Goal: Book appointment/travel/reservation

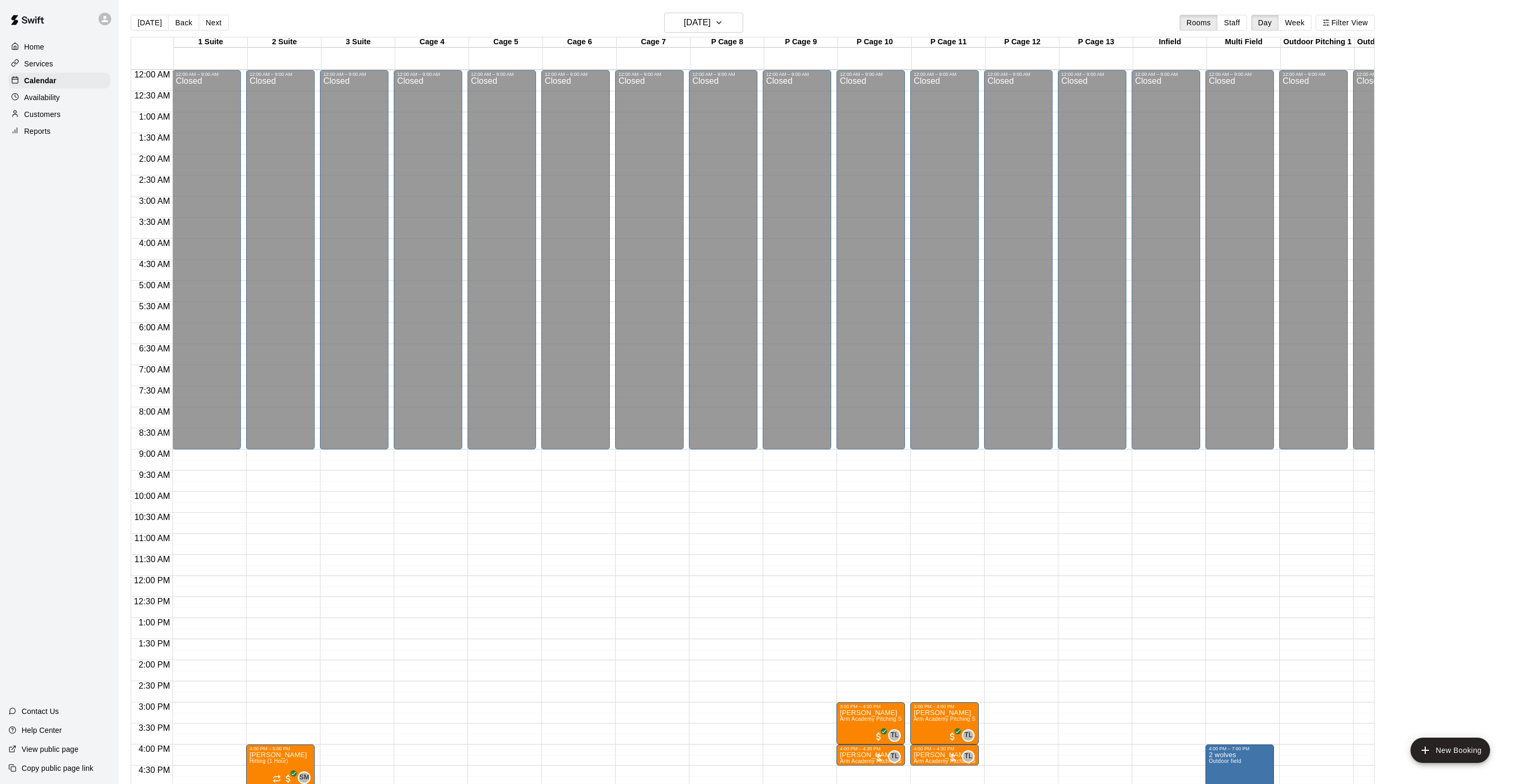
scroll to position [286, 0]
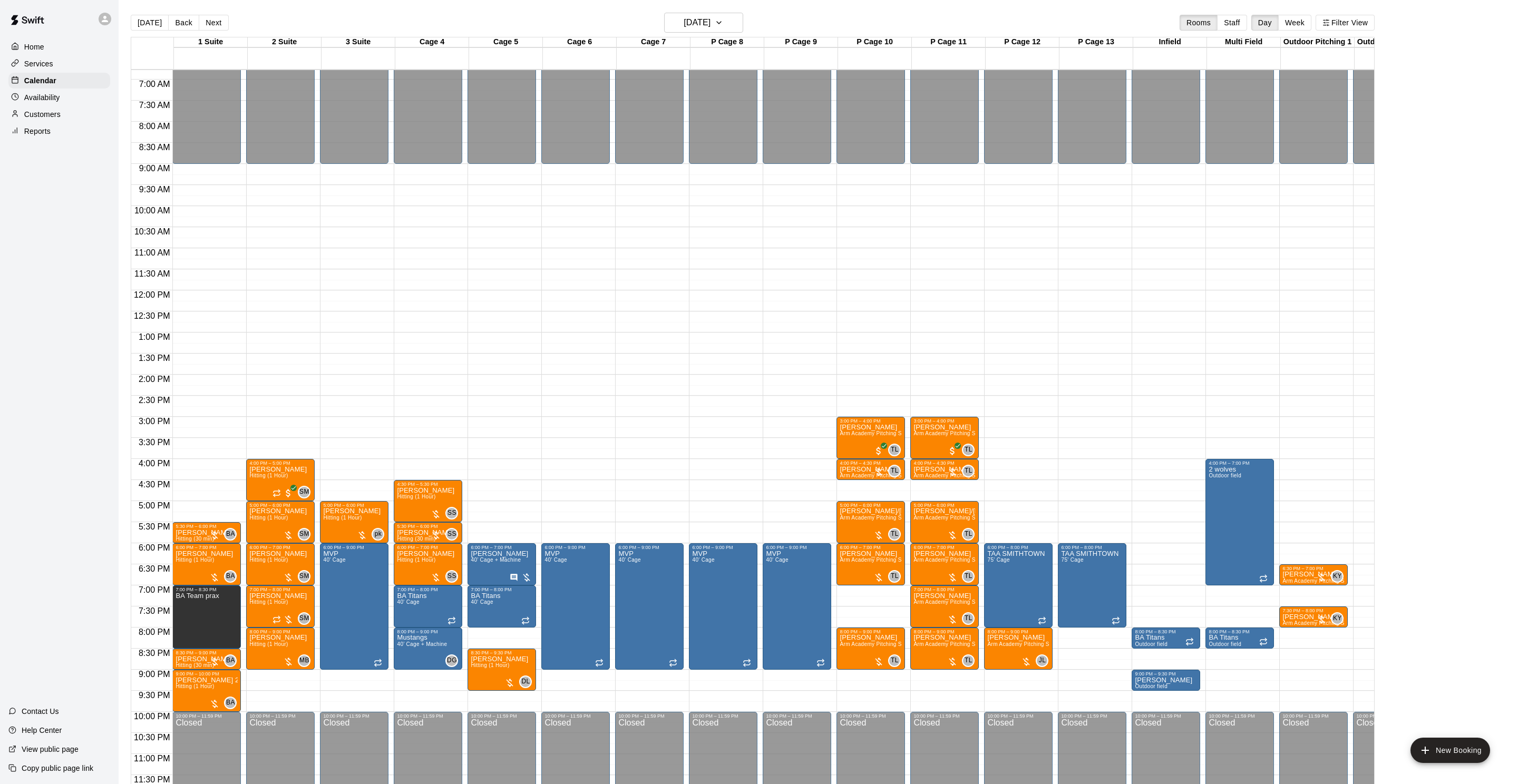
click at [227, 18] on div "[DATE] Back [DATE][DATE] Rooms Staff Day Week Filter View" at bounding box center [752, 24] width 1244 height 24
click at [223, 24] on button "Next" at bounding box center [213, 23] width 29 height 16
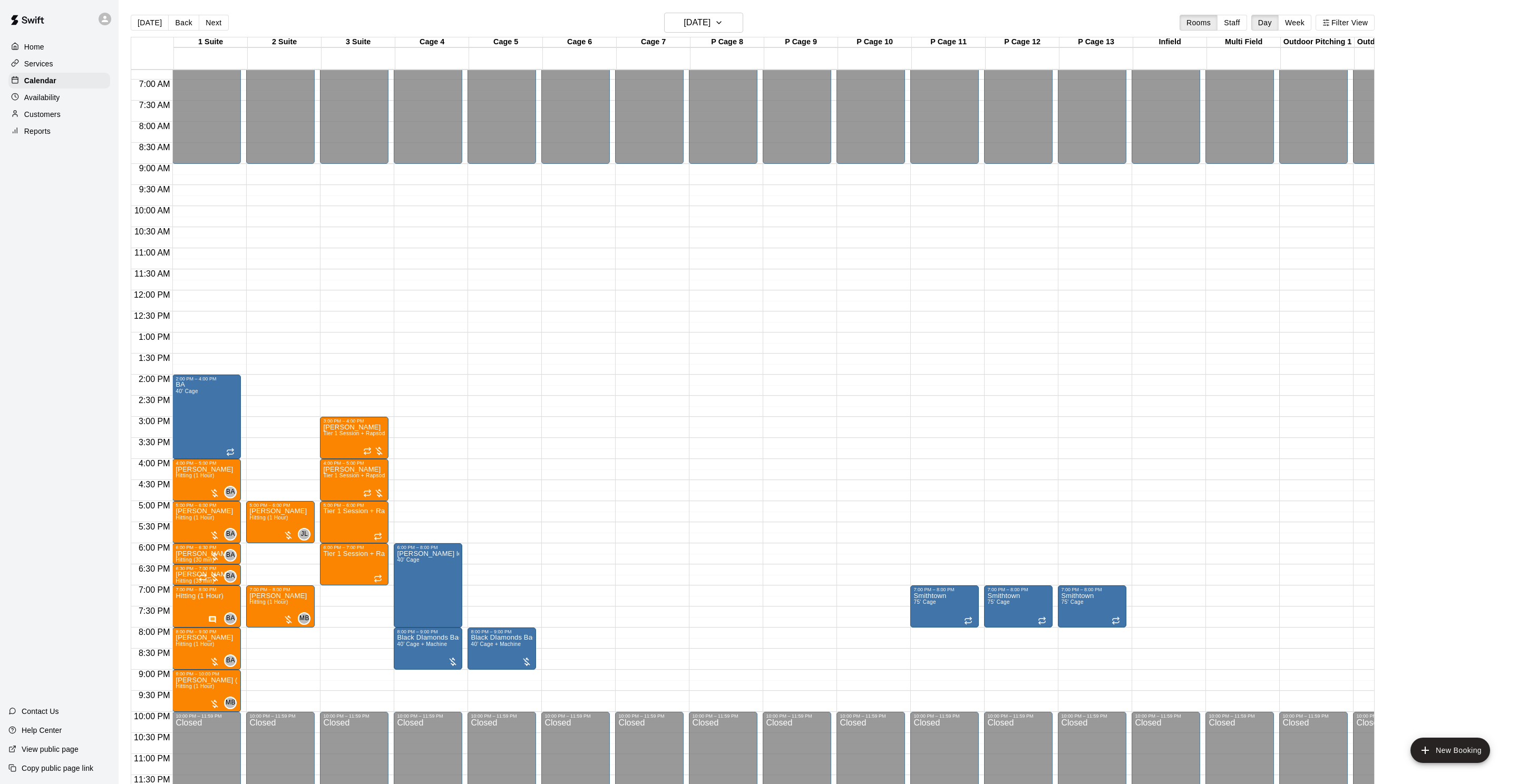
click at [182, 28] on button "Back" at bounding box center [184, 23] width 31 height 16
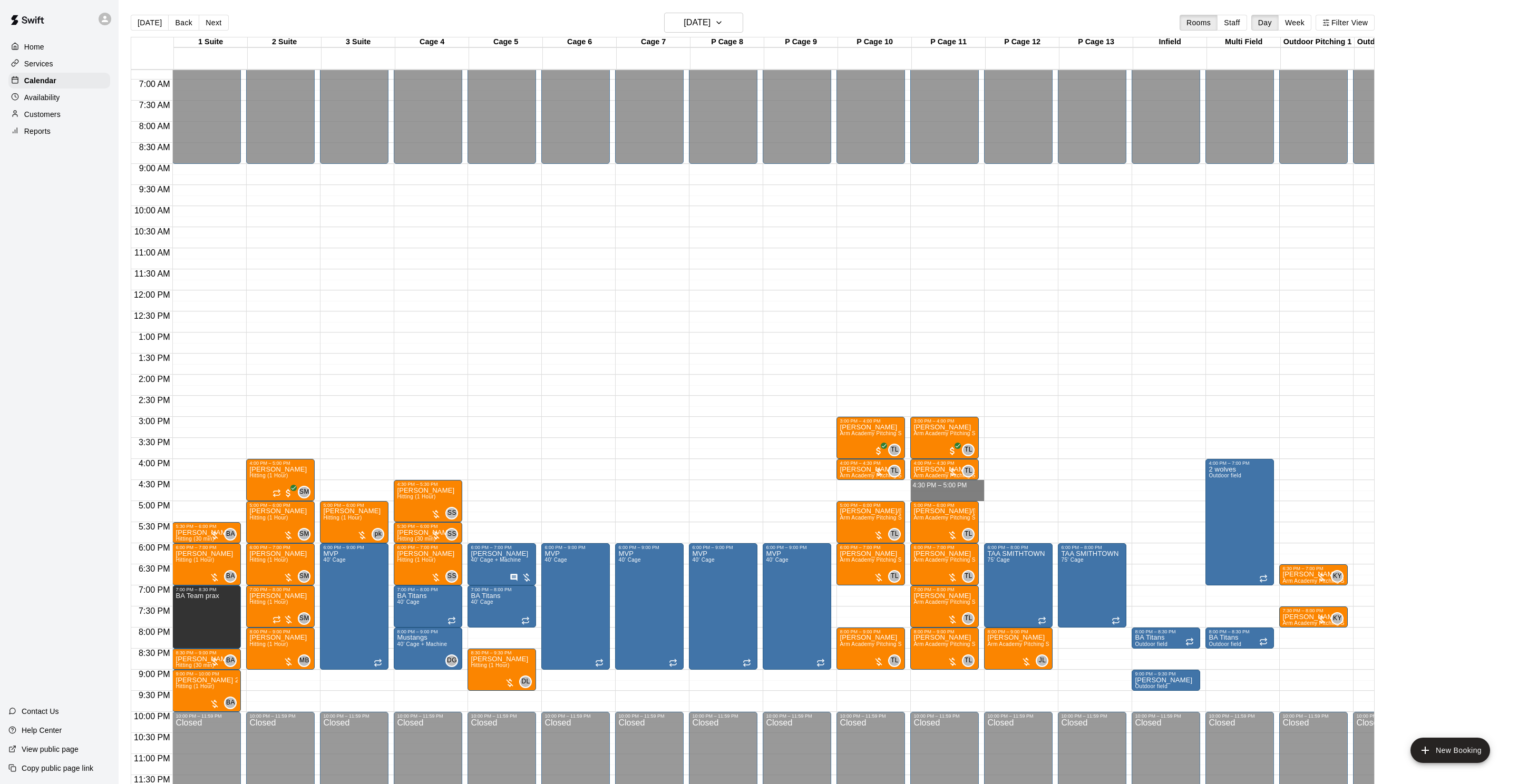
drag, startPoint x: 945, startPoint y: 485, endPoint x: 960, endPoint y: 486, distance: 15.0
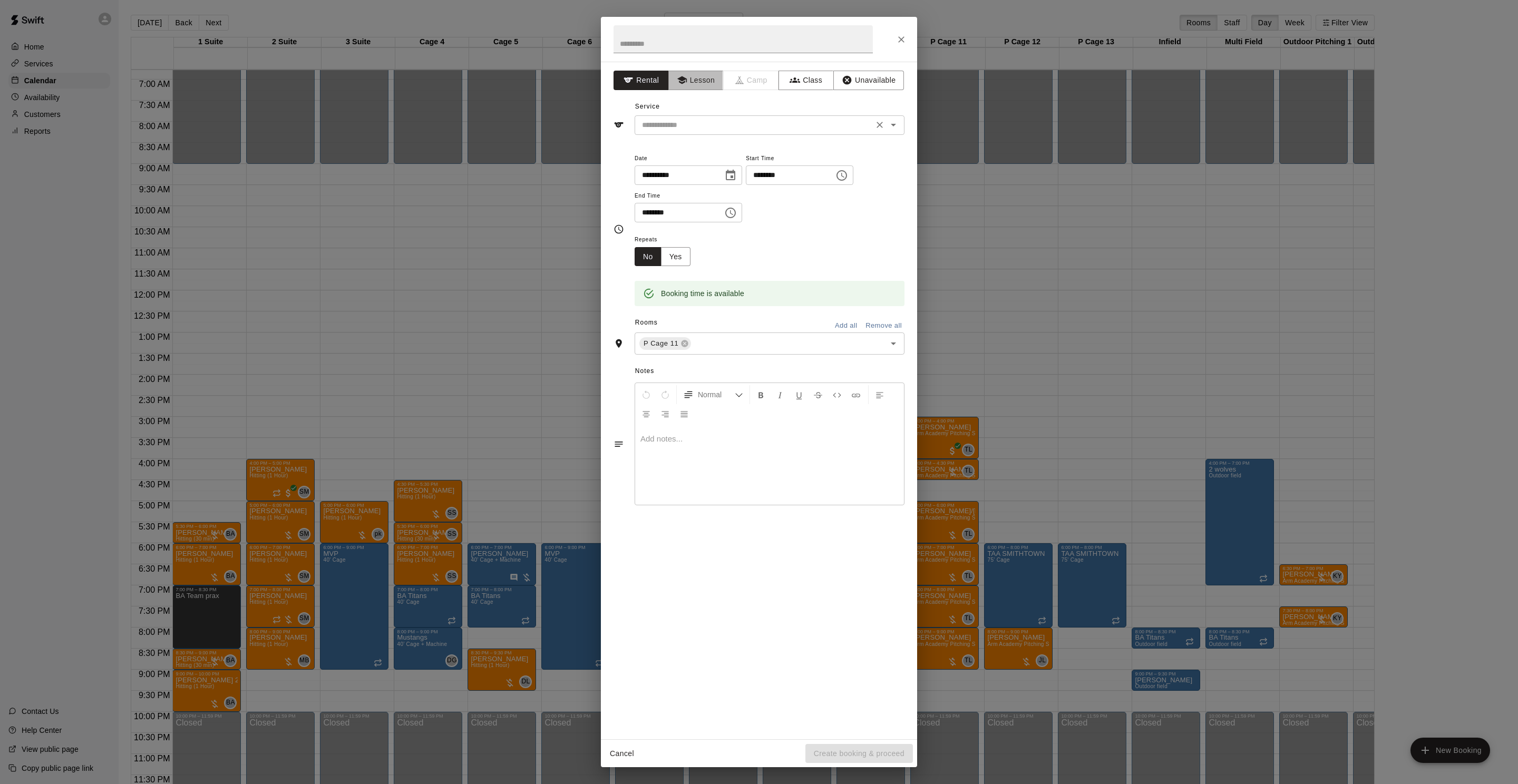
drag, startPoint x: 678, startPoint y: 85, endPoint x: 688, endPoint y: 116, distance: 32.6
click at [678, 85] on icon "button" at bounding box center [682, 79] width 11 height 11
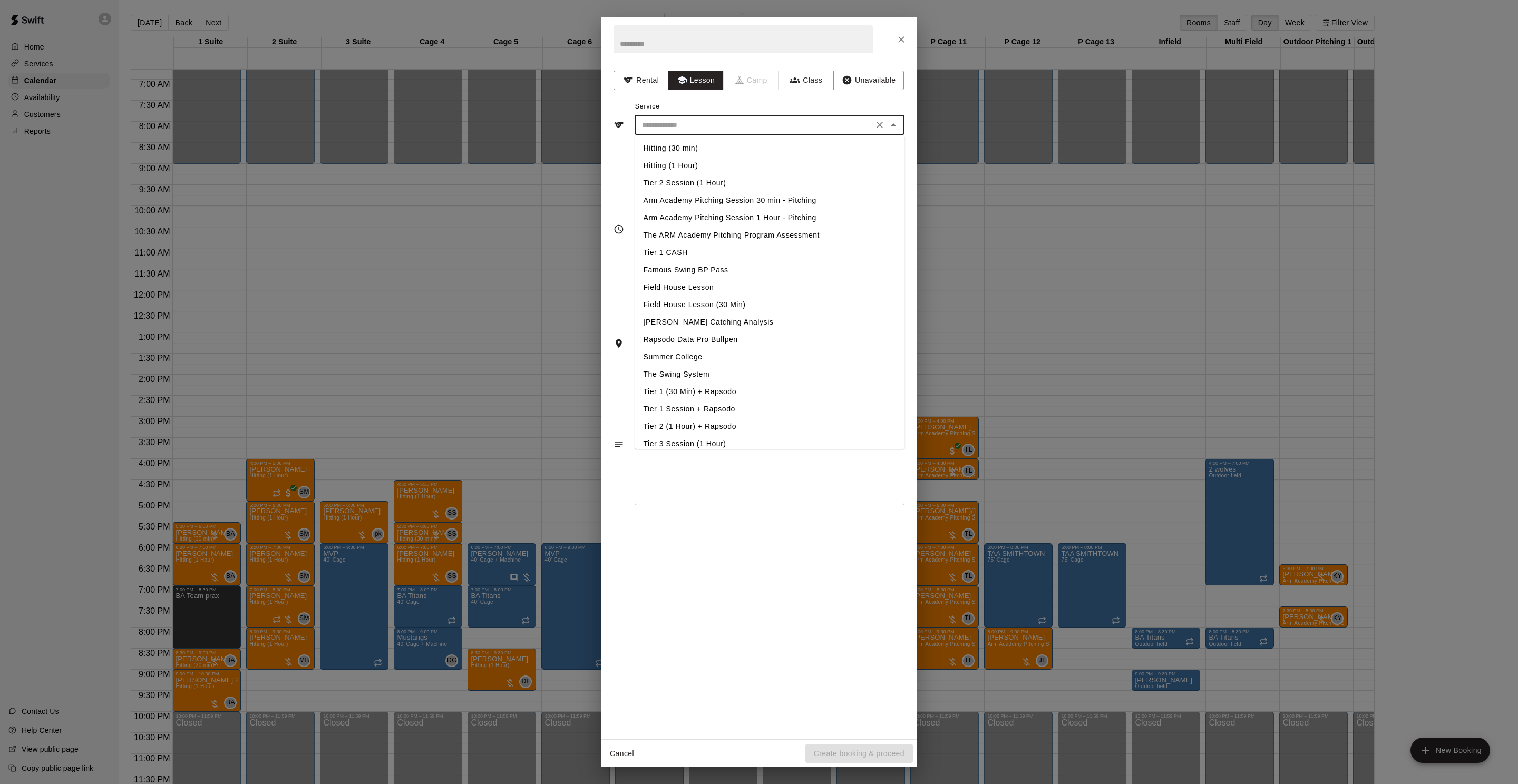
drag, startPoint x: 688, startPoint y: 119, endPoint x: 694, endPoint y: 133, distance: 15.2
click at [688, 119] on input "text" at bounding box center [753, 124] width 232 height 13
click at [727, 200] on li "Arm Academy Pitching Session 30 min - Pitching" at bounding box center [769, 201] width 269 height 18
type input "**********"
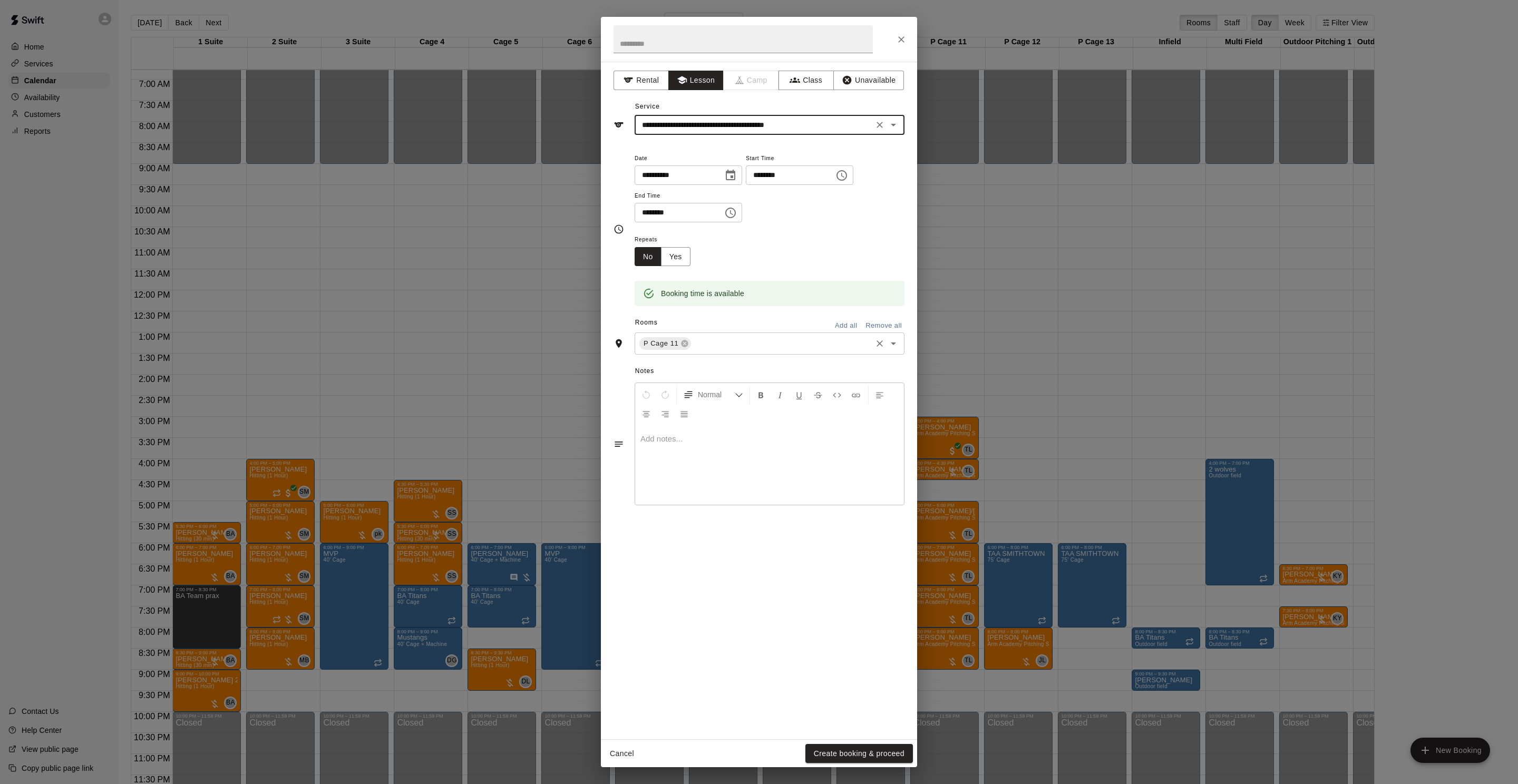
click at [731, 352] on div "P Cage 11 ​" at bounding box center [769, 344] width 269 height 23
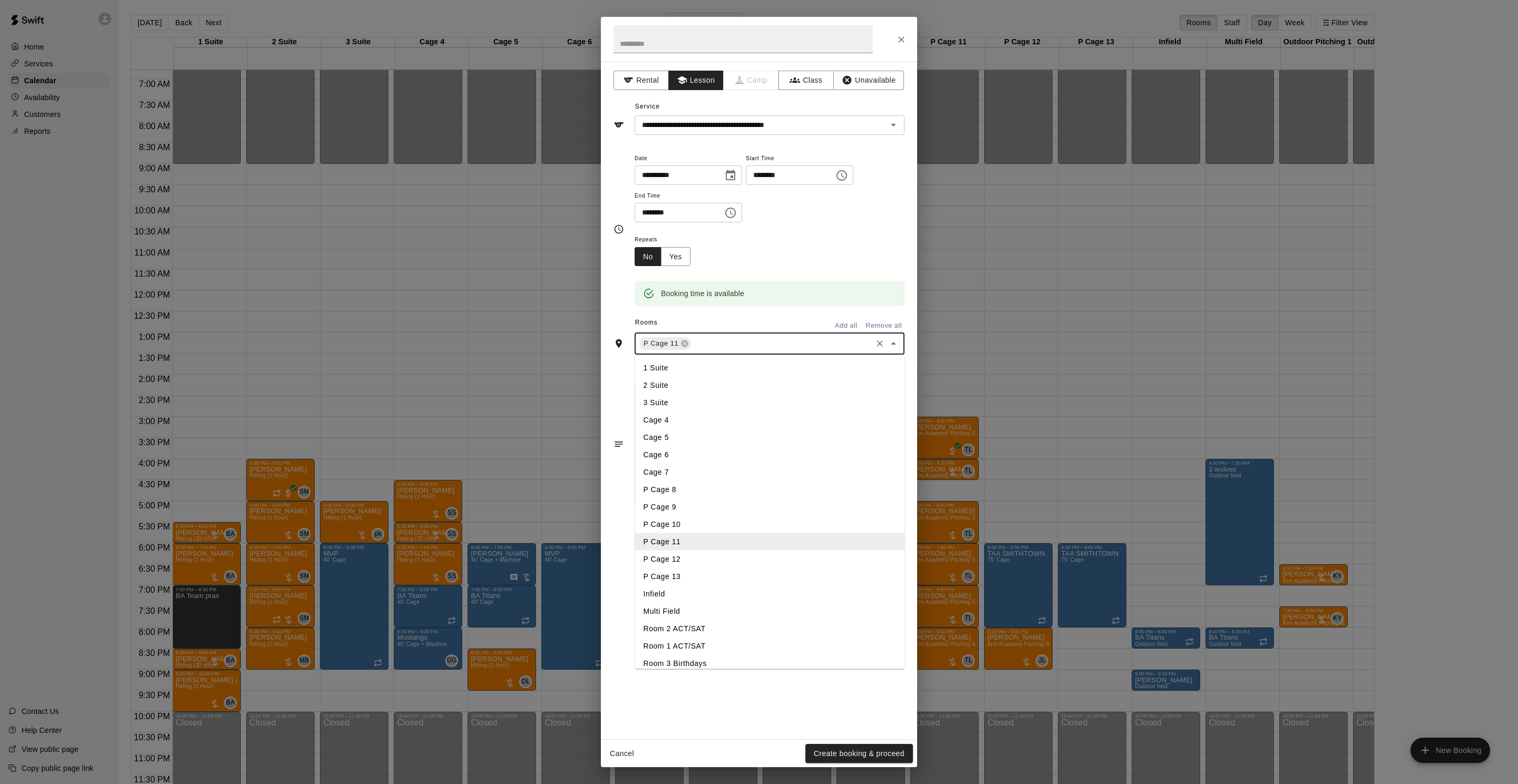
click at [726, 522] on li "P Cage 10" at bounding box center [769, 525] width 269 height 18
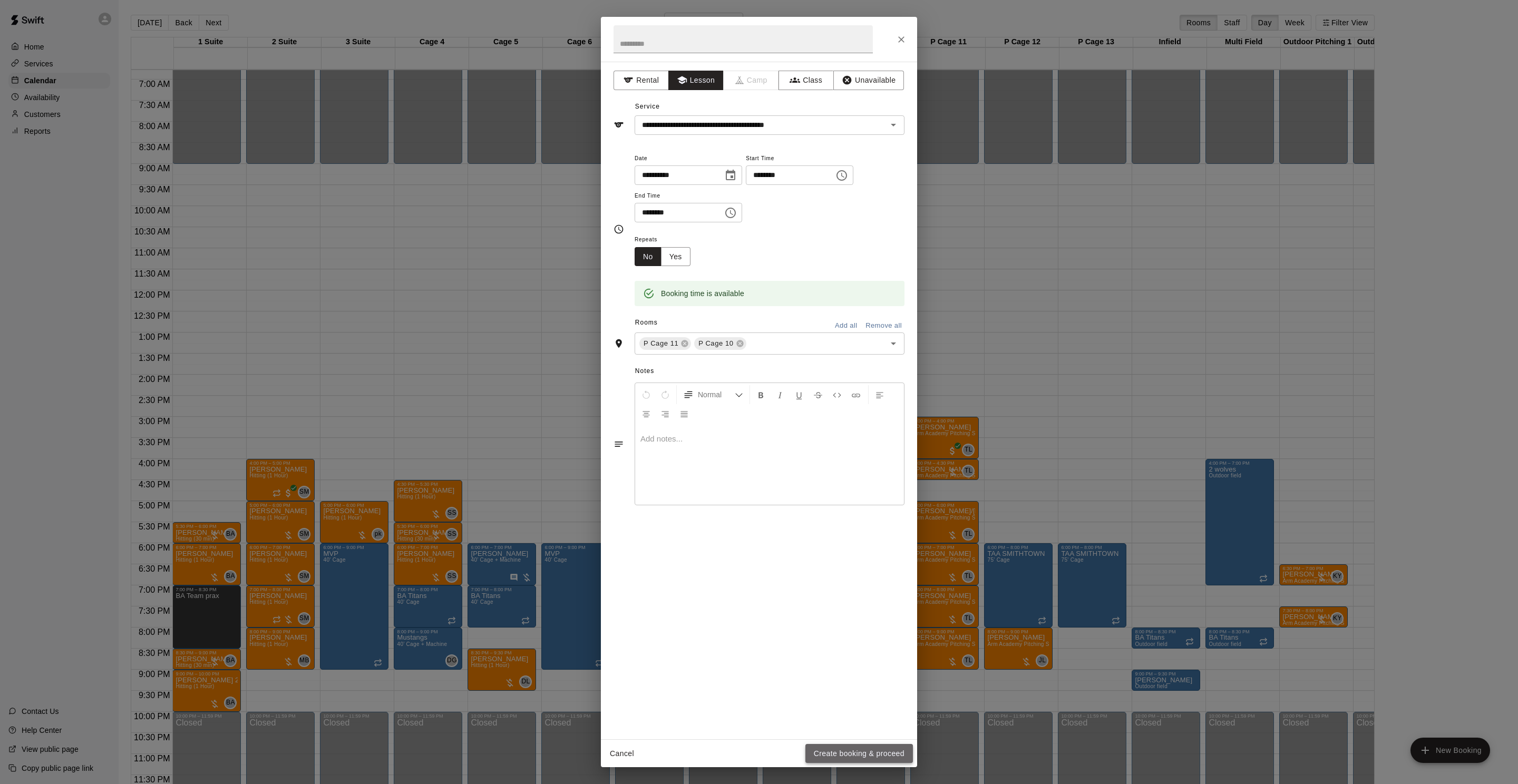
click at [830, 751] on button "Create booking & proceed" at bounding box center [859, 754] width 108 height 20
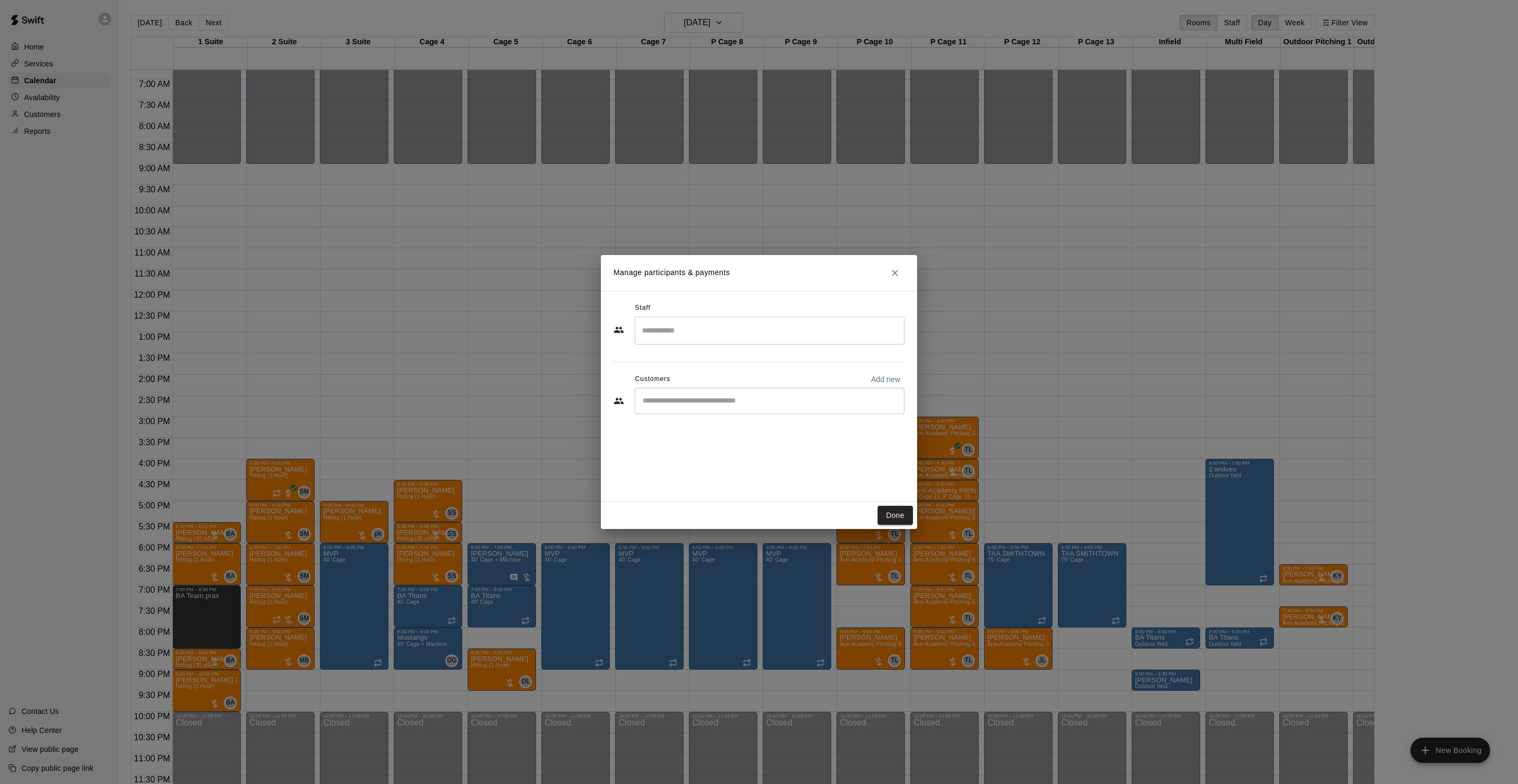
click at [705, 337] on input "Search staff" at bounding box center [770, 330] width 261 height 19
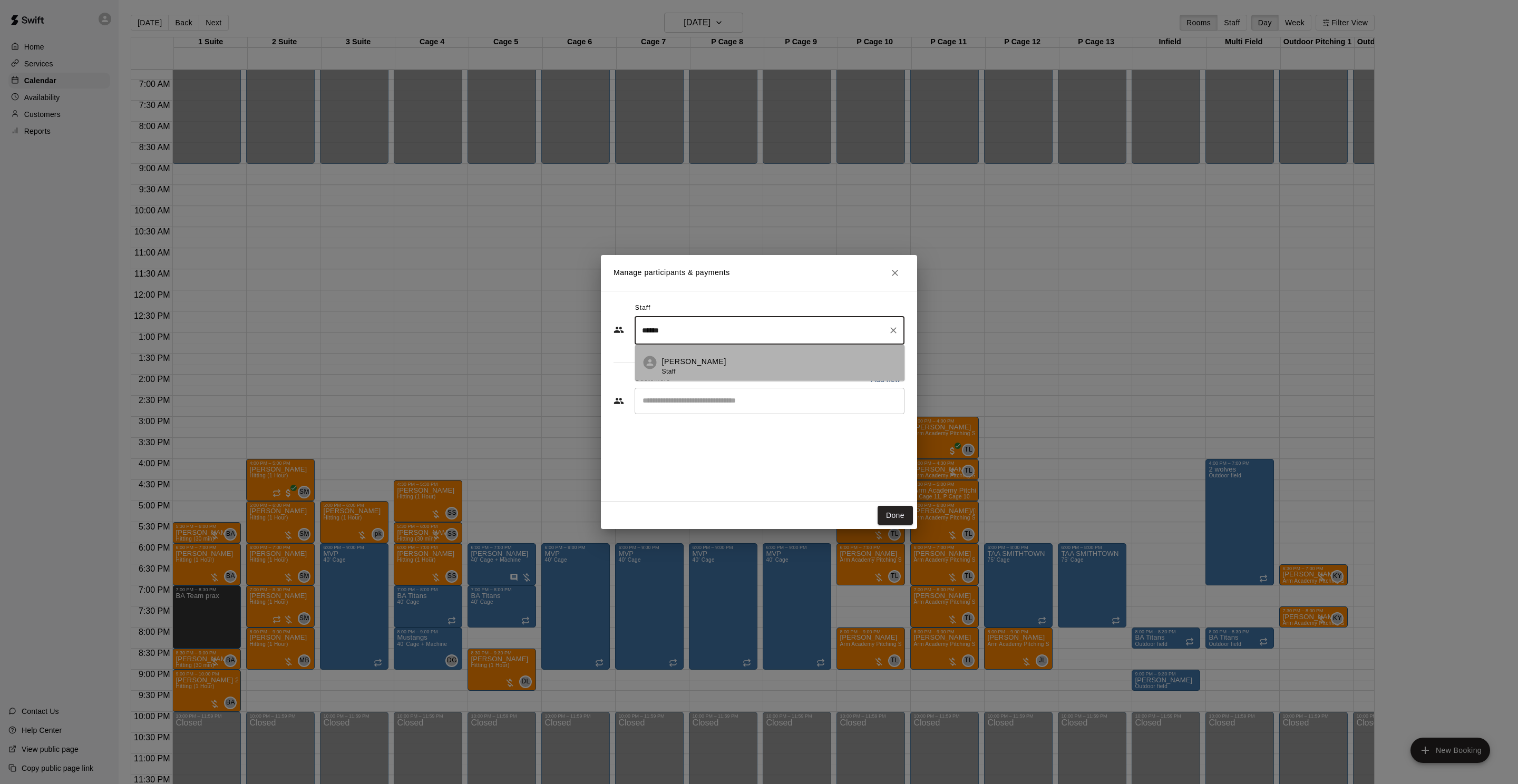
click at [705, 361] on div "[PERSON_NAME] Staff" at bounding box center [779, 366] width 234 height 21
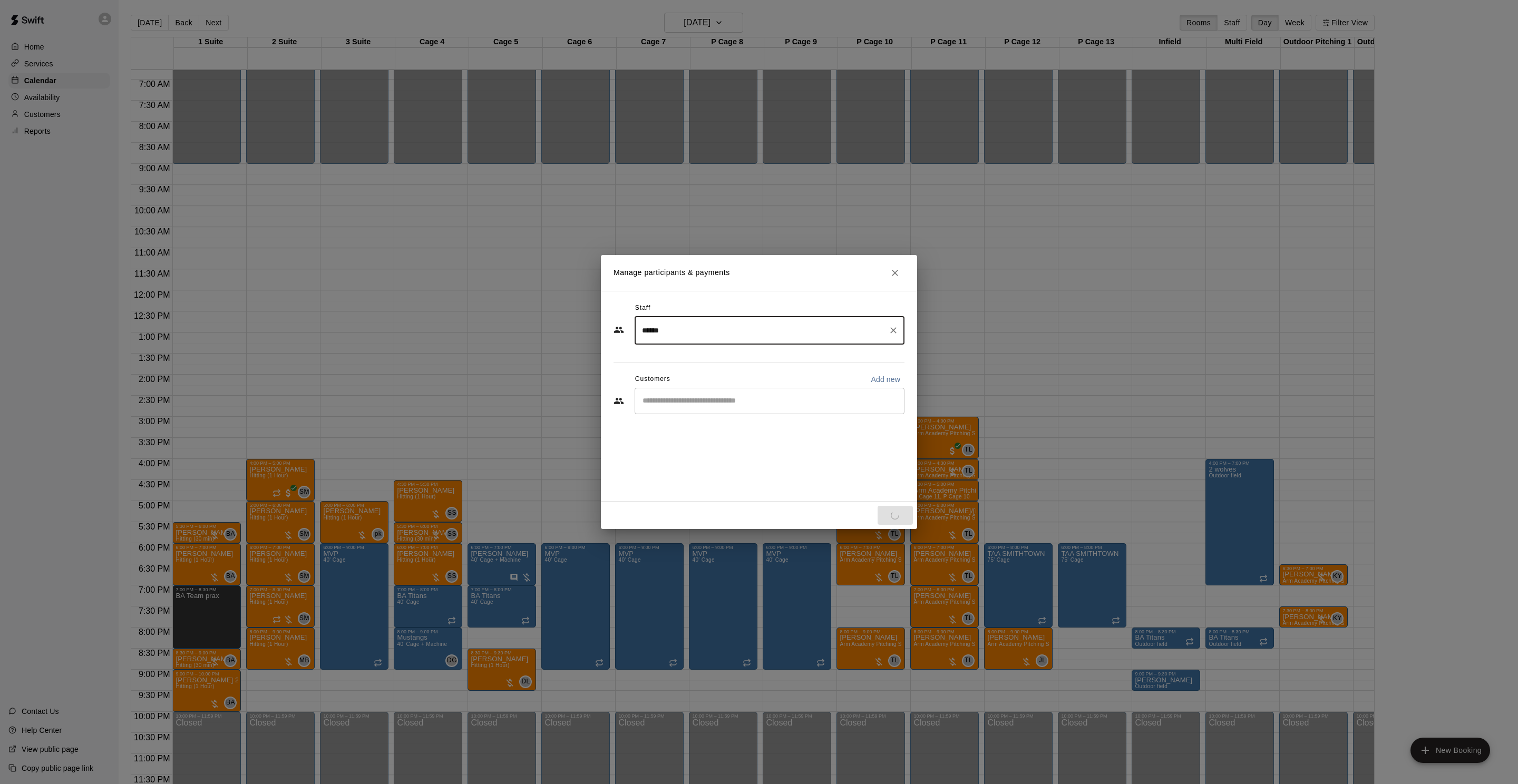
click at [702, 391] on div "​" at bounding box center [769, 400] width 269 height 26
type input "******"
type input "*"
type input "******"
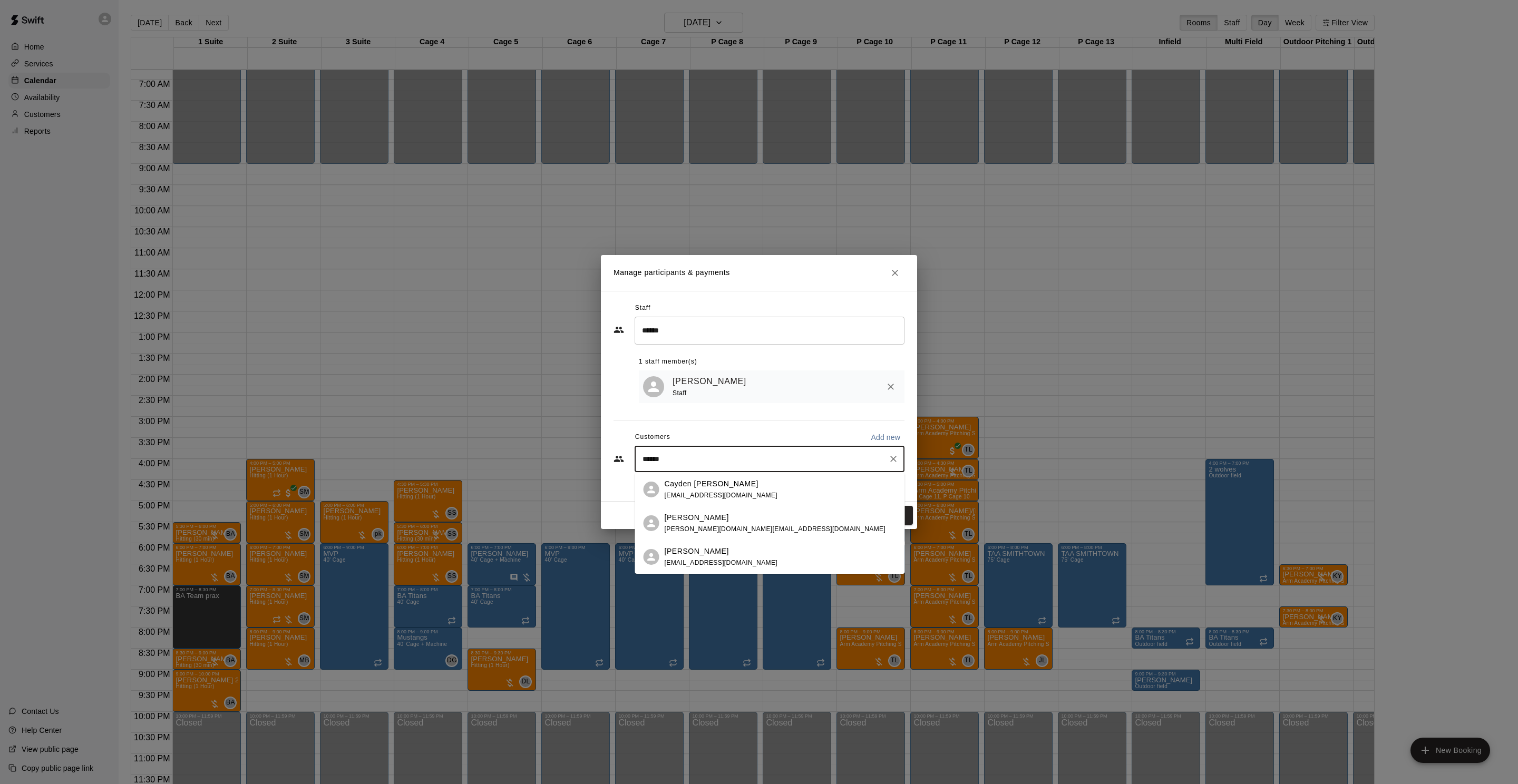
click at [728, 551] on div "[PERSON_NAME]" at bounding box center [721, 550] width 114 height 11
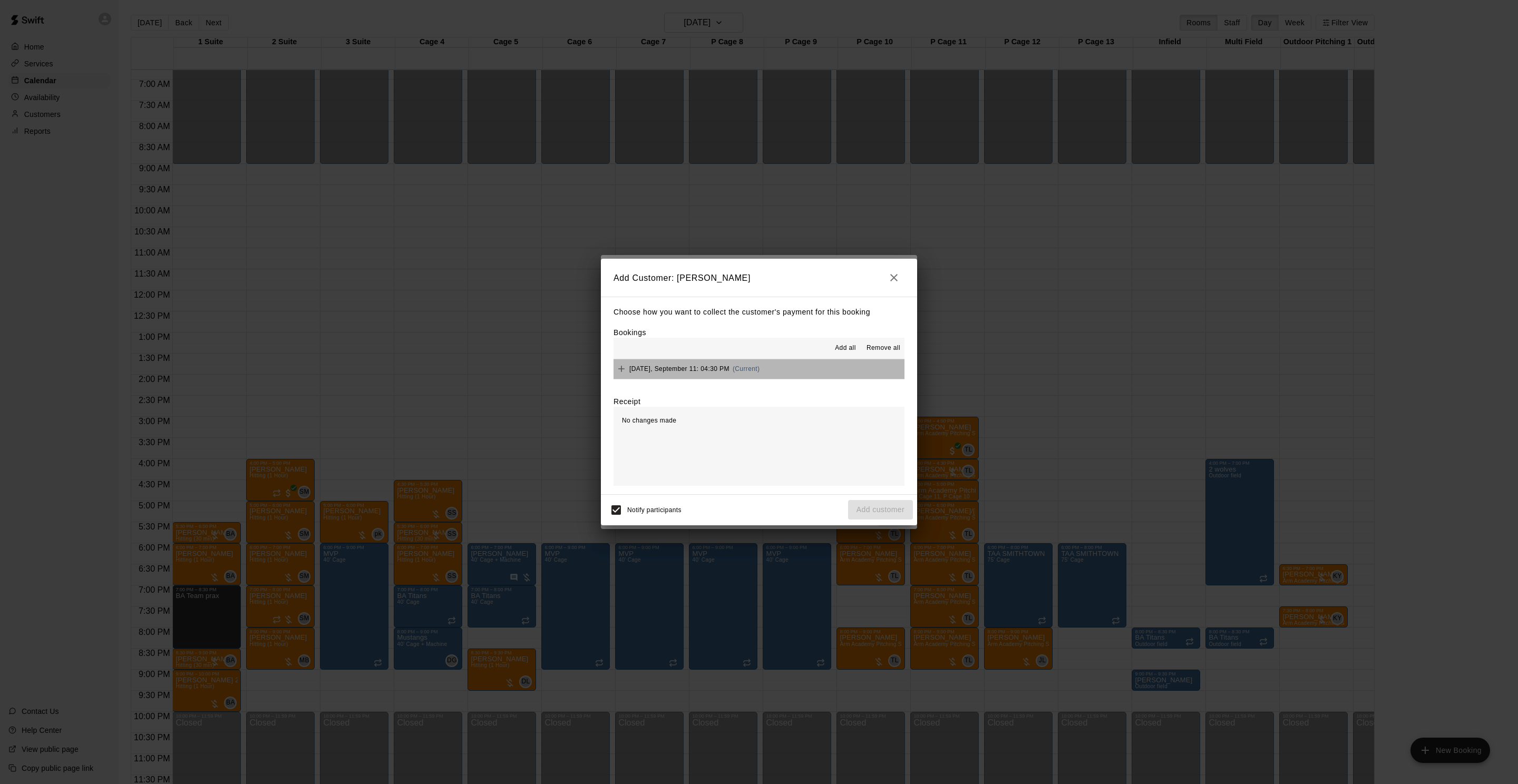
drag, startPoint x: 688, startPoint y: 373, endPoint x: 700, endPoint y: 373, distance: 12.0
click at [688, 373] on div "[DATE], September 11: 04:30 PM (Current)" at bounding box center [686, 369] width 146 height 16
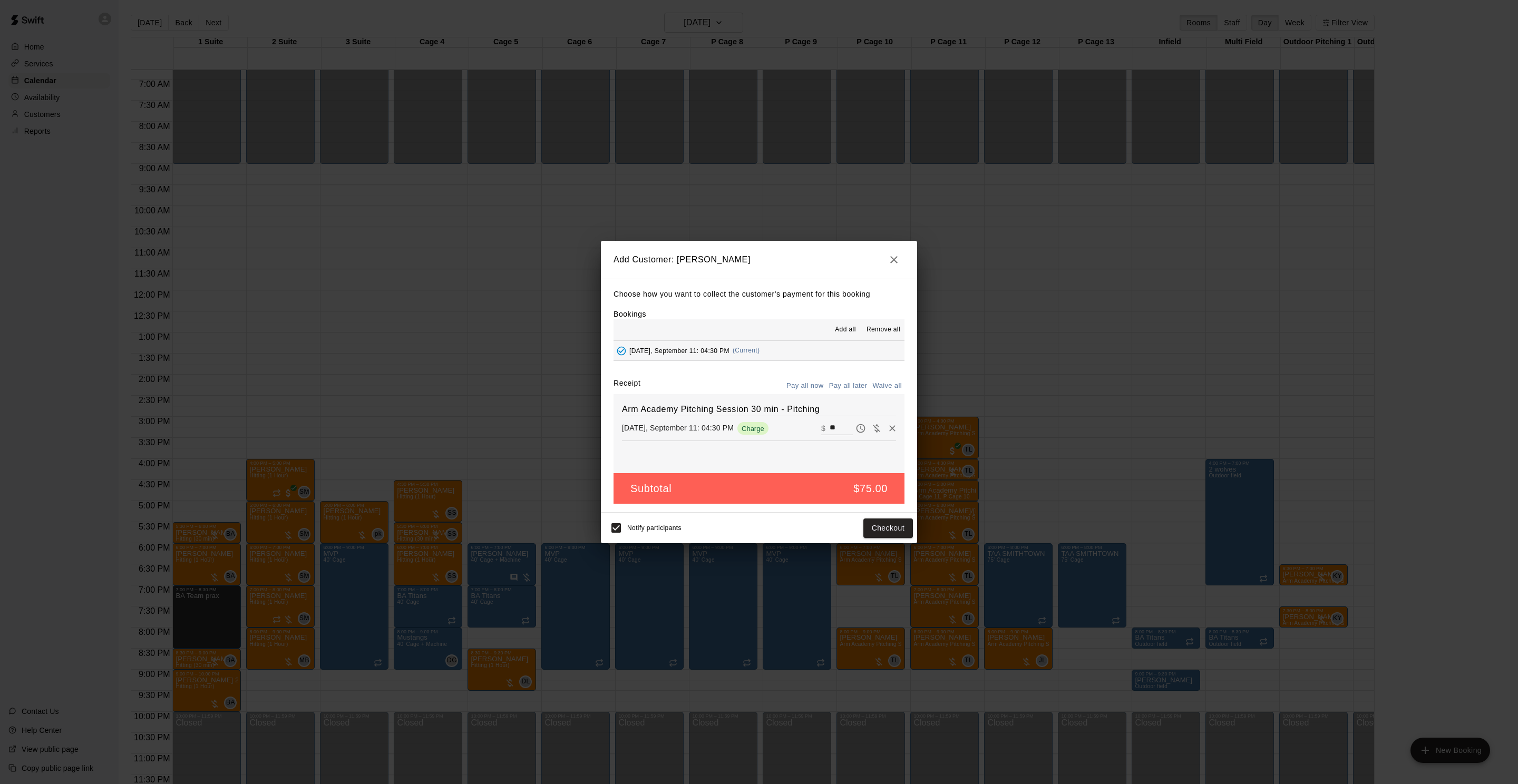
click at [844, 391] on button "Pay all later" at bounding box center [848, 386] width 44 height 17
click at [879, 530] on button "Add customer" at bounding box center [880, 528] width 65 height 20
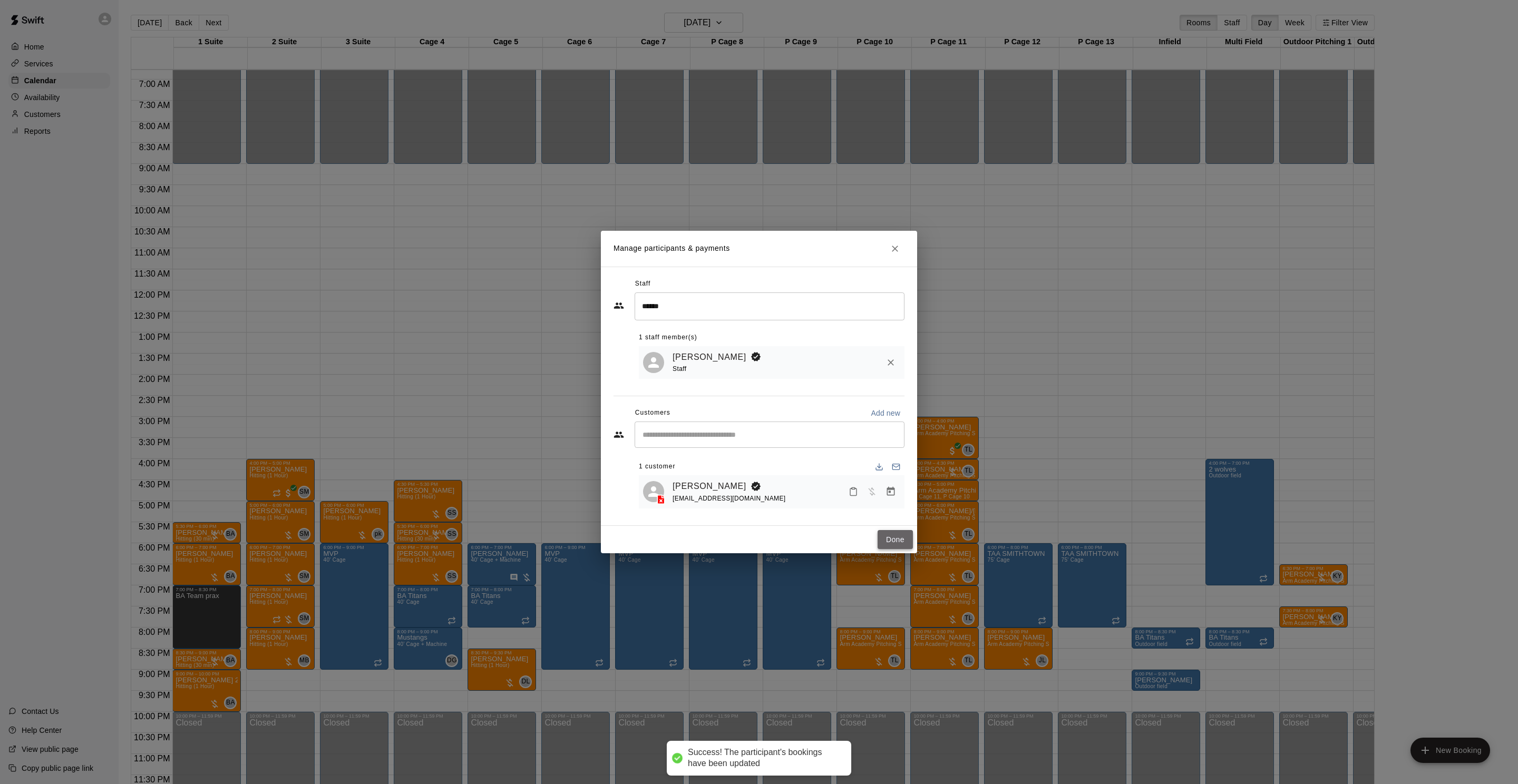
click at [888, 545] on button "Done" at bounding box center [895, 539] width 35 height 20
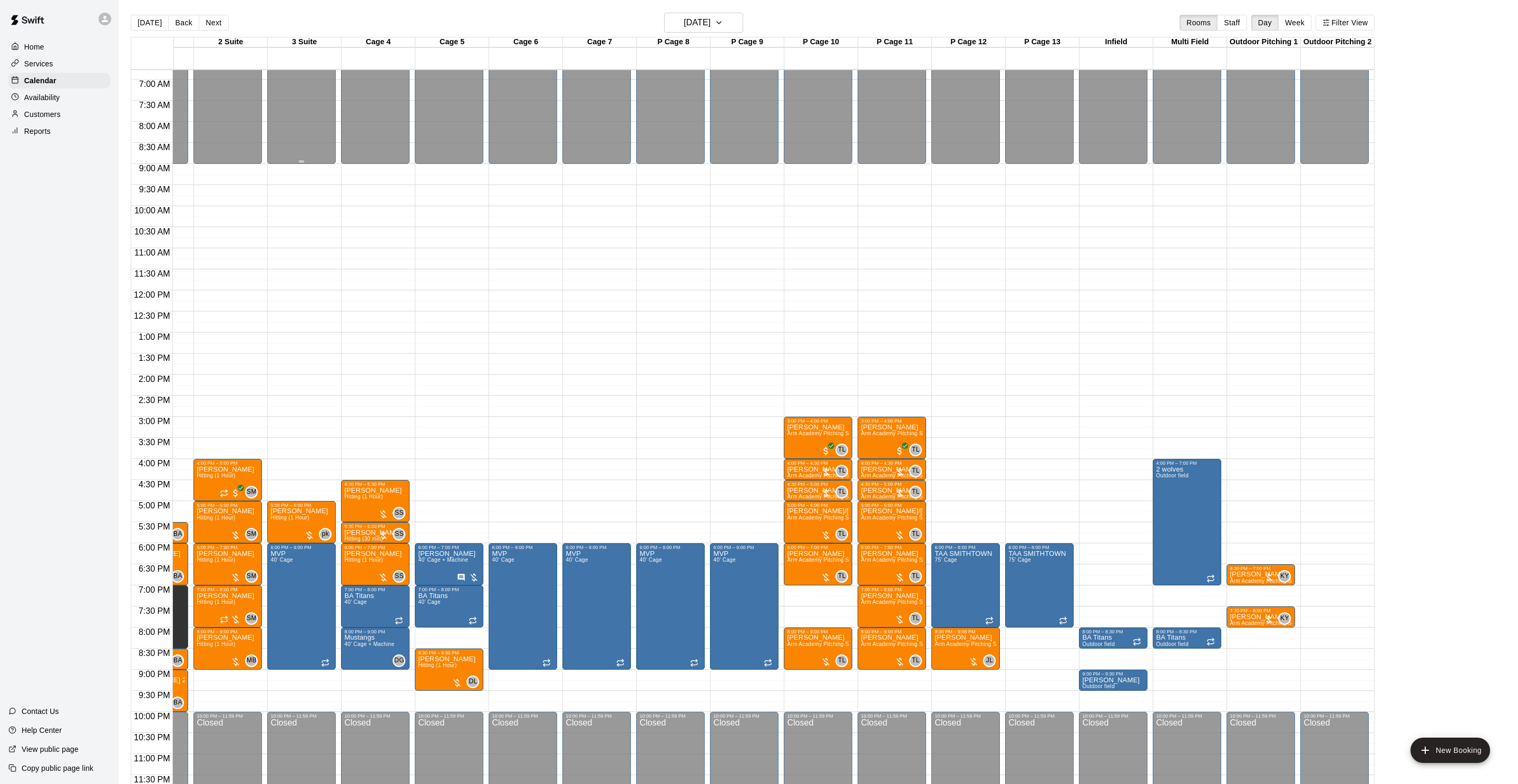
scroll to position [1, 0]
click at [189, 23] on button "Back" at bounding box center [184, 23] width 31 height 16
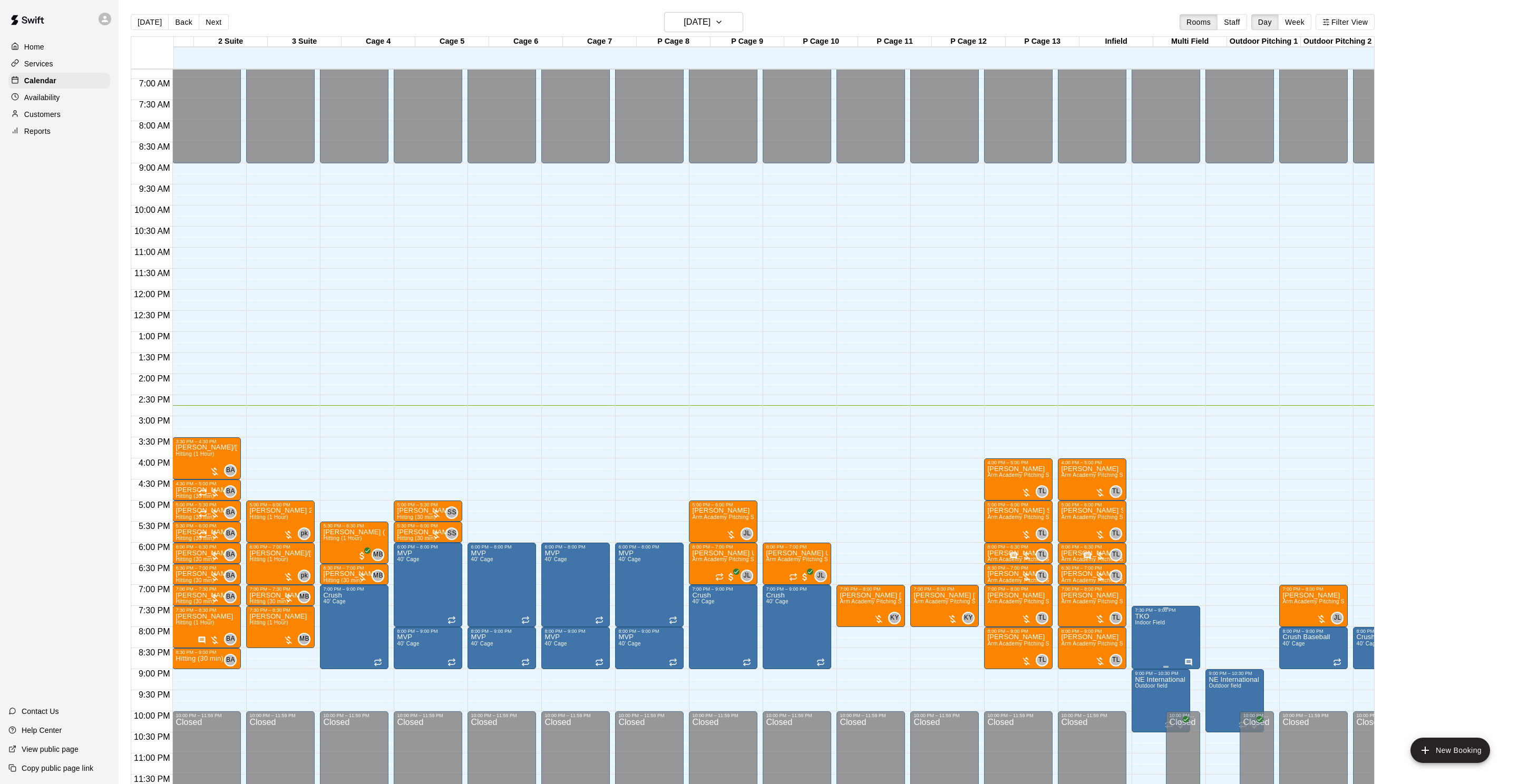
scroll to position [0, 0]
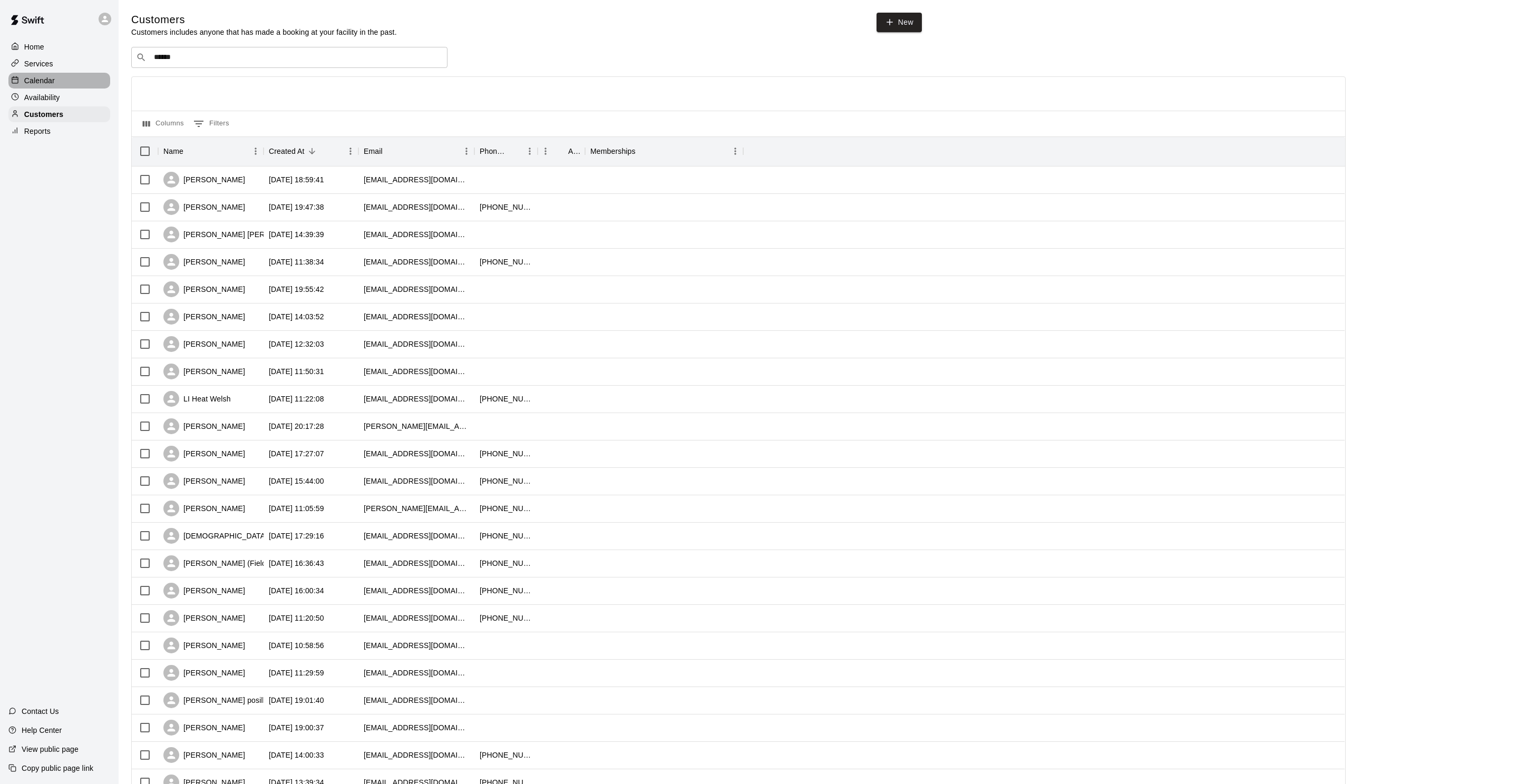
click at [47, 85] on div "Calendar" at bounding box center [60, 80] width 102 height 16
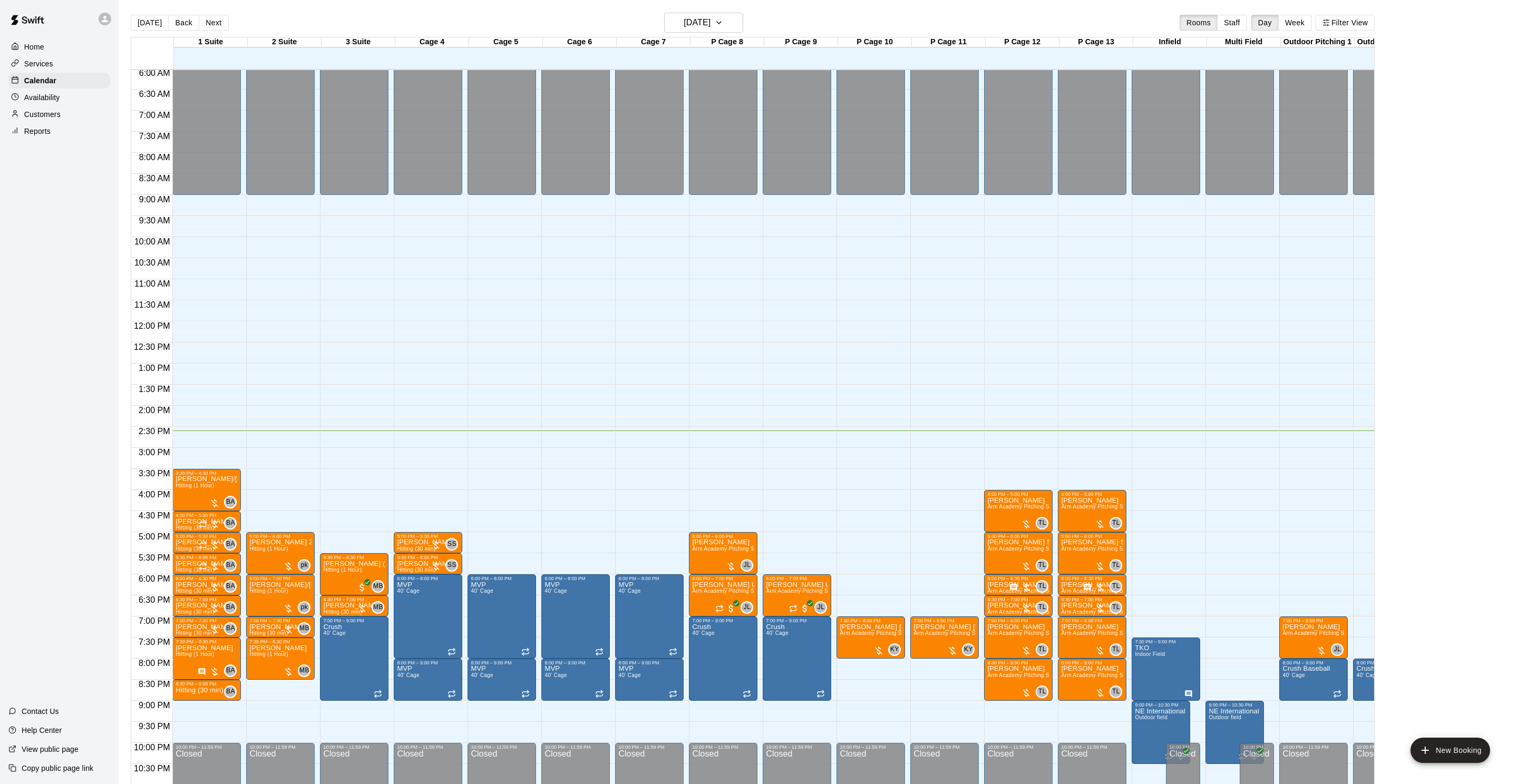
scroll to position [0, 54]
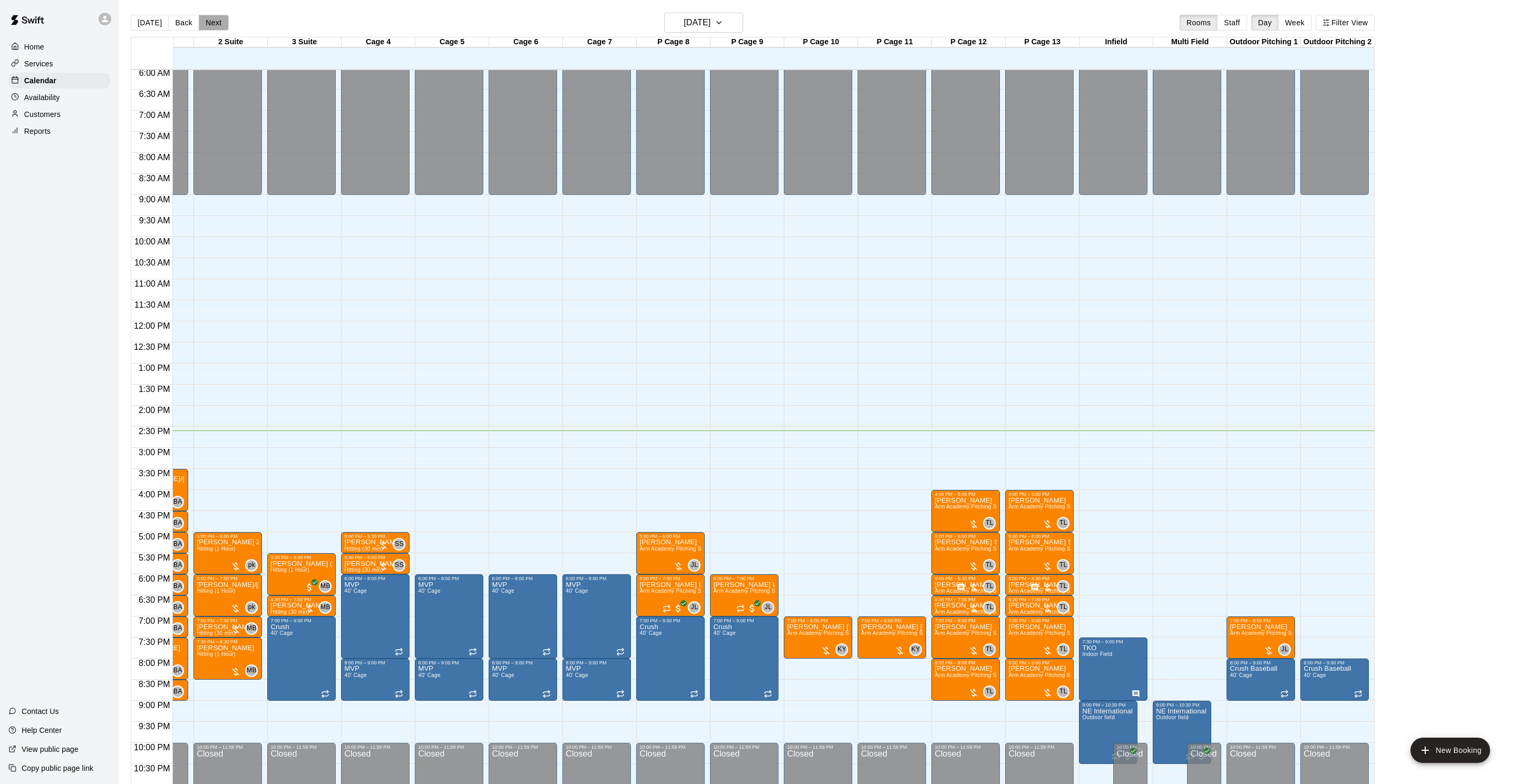
click at [209, 22] on button "Next" at bounding box center [213, 23] width 29 height 16
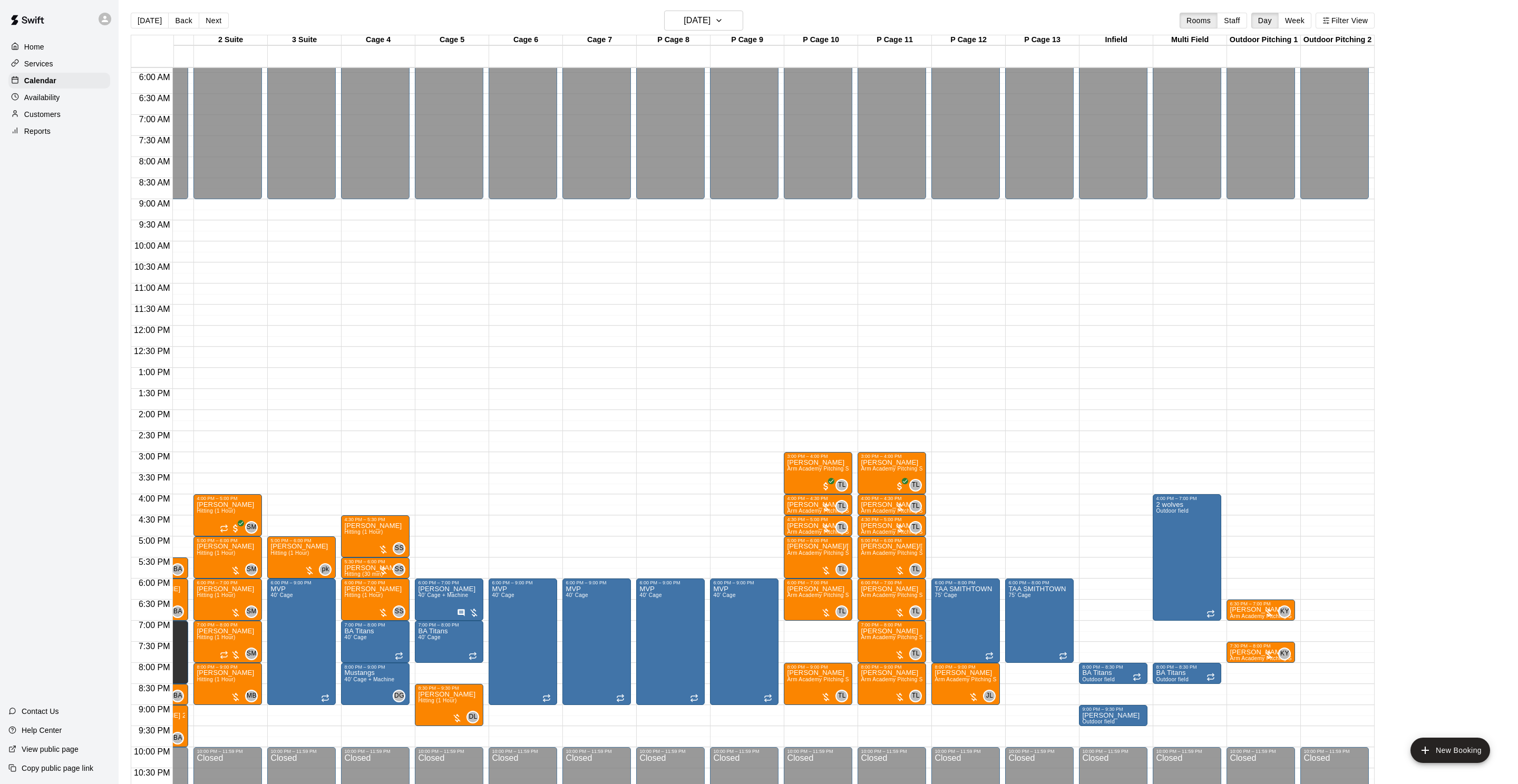
scroll to position [255, 54]
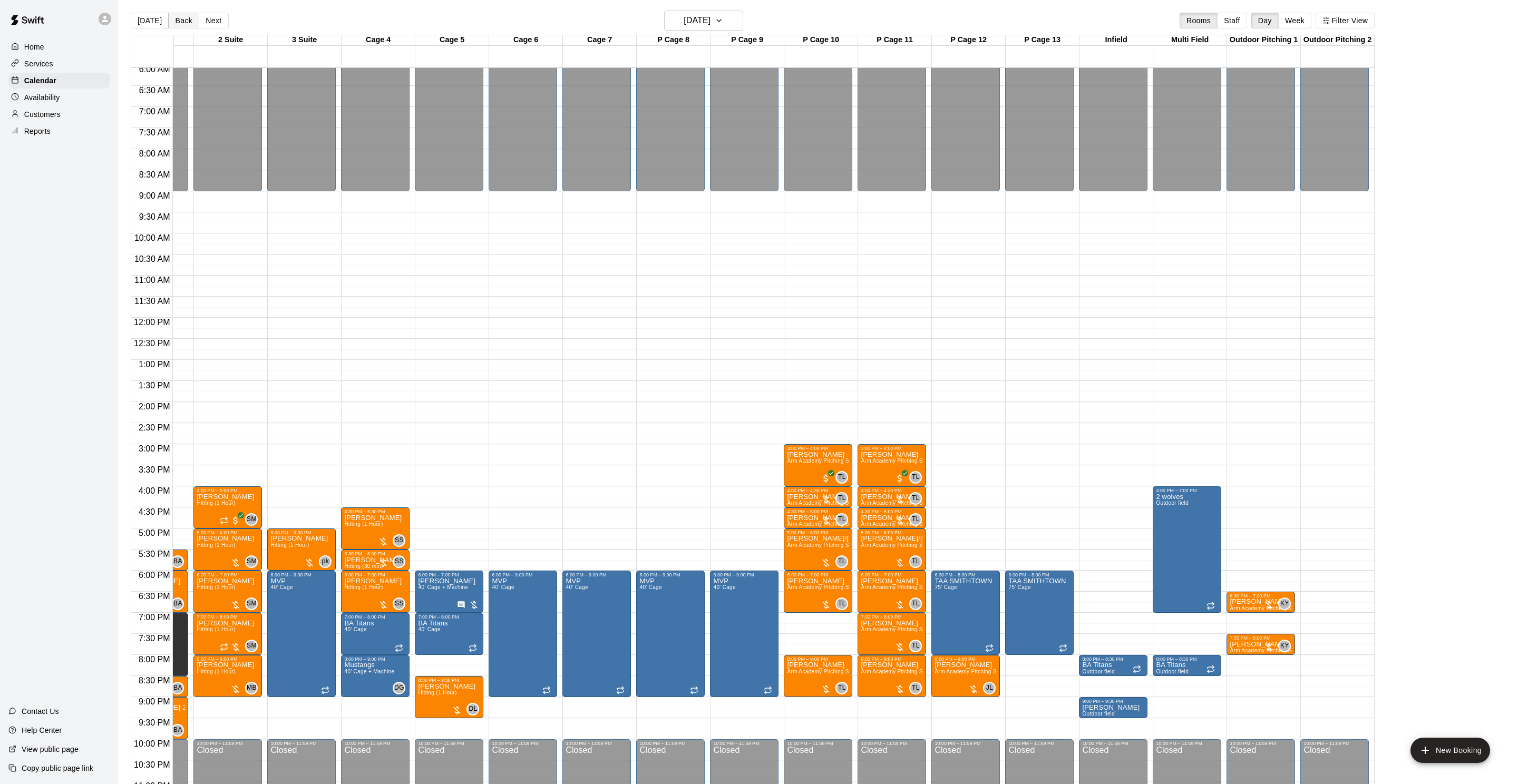
click at [180, 20] on button "Back" at bounding box center [184, 21] width 31 height 16
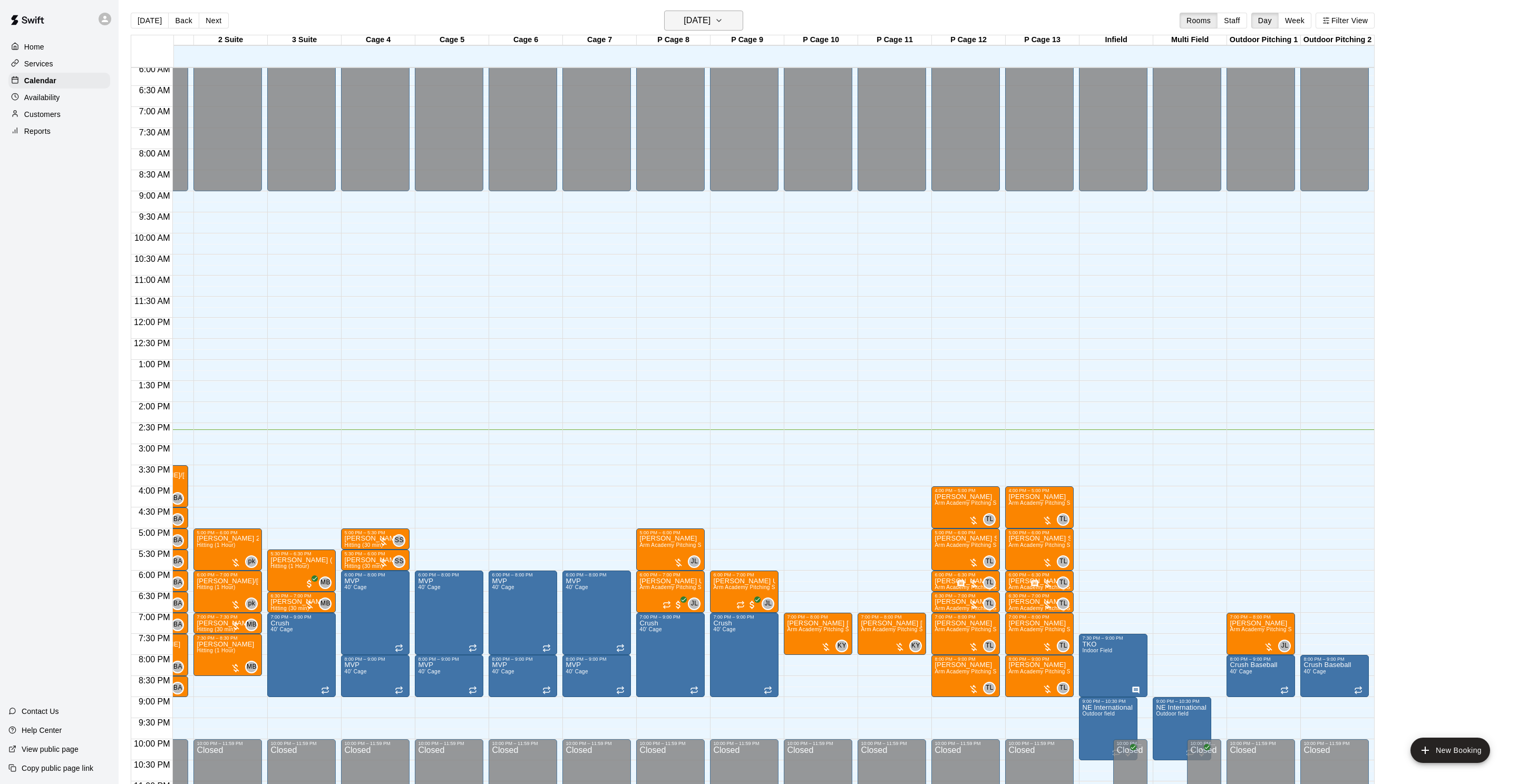
click at [694, 26] on h6 "[DATE]" at bounding box center [696, 20] width 26 height 15
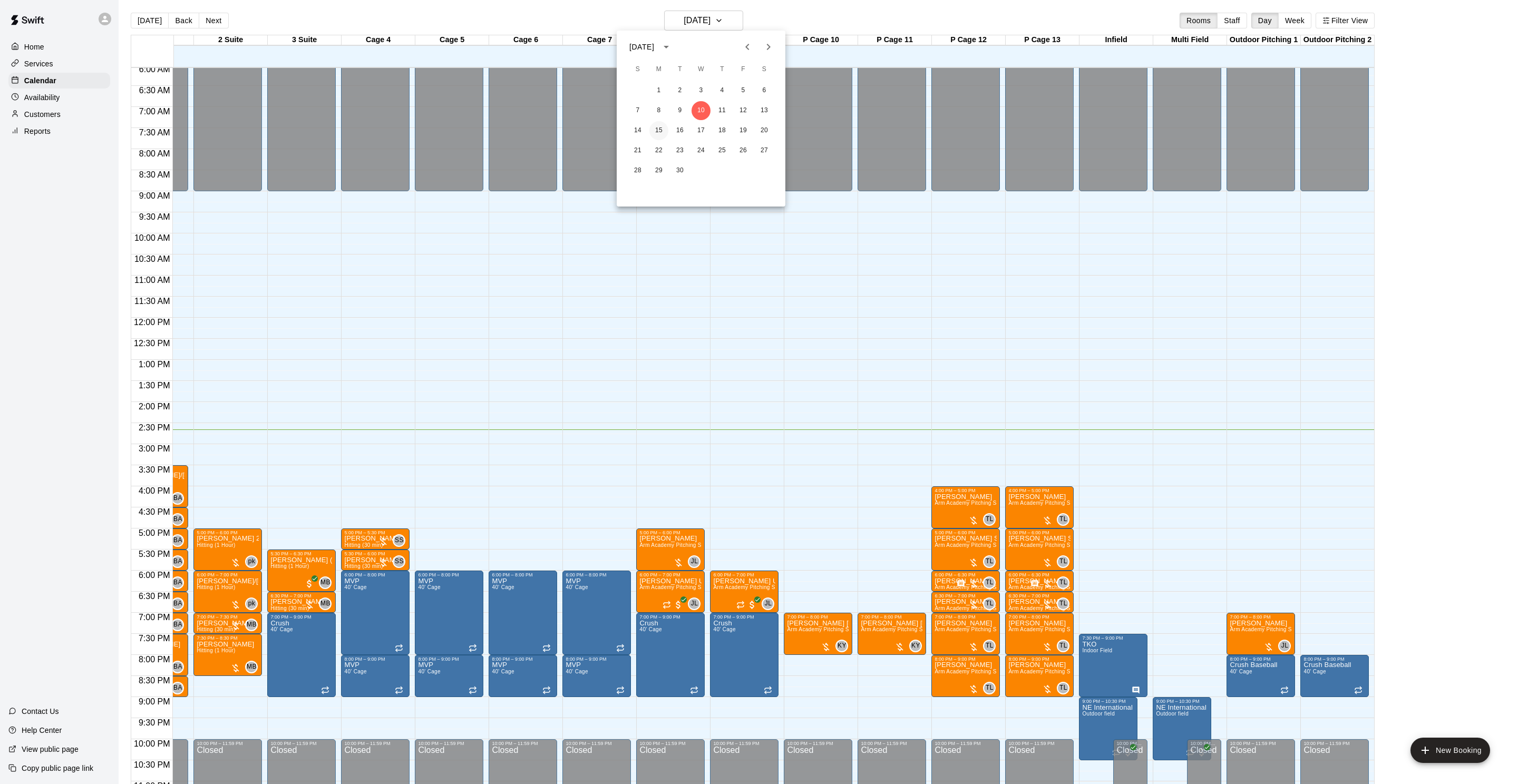
click at [660, 133] on button "15" at bounding box center [658, 130] width 19 height 19
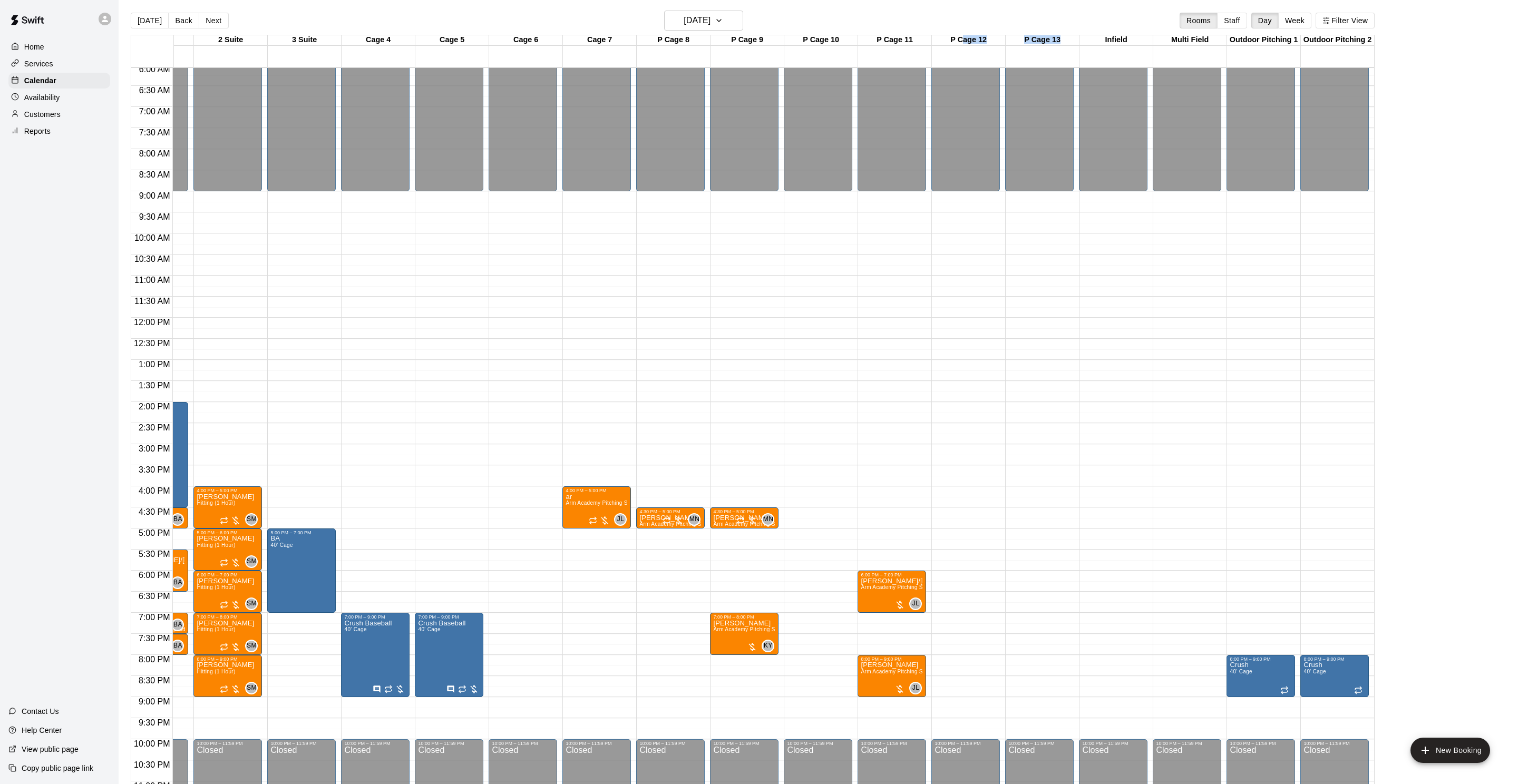
drag, startPoint x: 983, startPoint y: 42, endPoint x: 1077, endPoint y: 40, distance: 94.0
click at [1079, 40] on div "1 Suite 15 Mon 2 Suite 15 Mon 3 Suite 15 Mon Cage 4 15 Mon Cage 5 15 Mon Cage 6…" at bounding box center [752, 51] width 1243 height 31
drag, startPoint x: 1032, startPoint y: 37, endPoint x: 982, endPoint y: 45, distance: 50.6
click at [1032, 37] on div "P Cage 13" at bounding box center [1042, 40] width 73 height 10
drag, startPoint x: 957, startPoint y: 42, endPoint x: 1059, endPoint y: 38, distance: 102.1
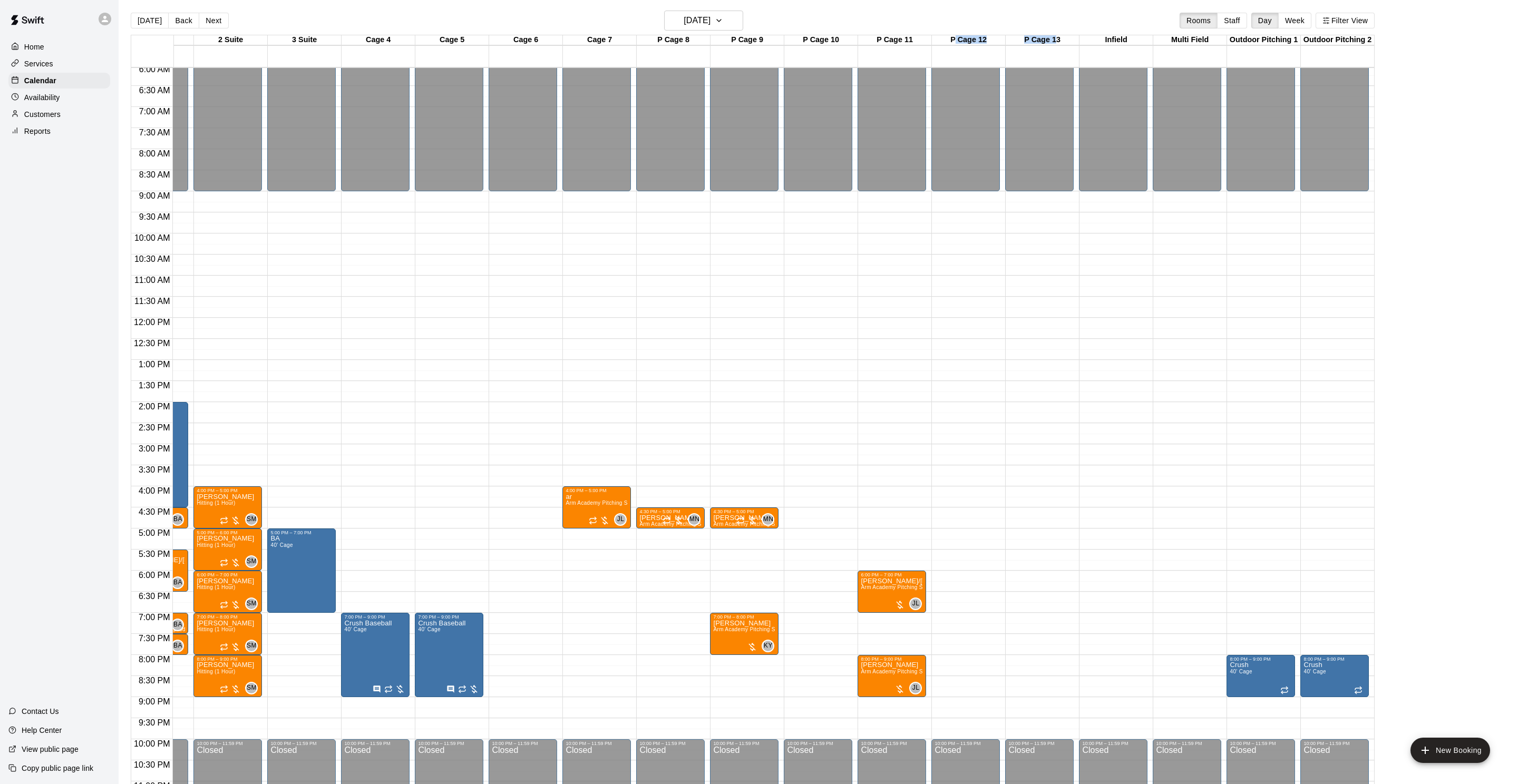
click at [1059, 38] on div "1 Suite 15 Mon 2 Suite 15 Mon 3 Suite 15 Mon Cage 4 15 Mon Cage 5 15 Mon Cage 6…" at bounding box center [752, 51] width 1243 height 31
click at [1059, 38] on div "P Cage 13" at bounding box center [1042, 40] width 73 height 10
click at [217, 26] on button "Next" at bounding box center [213, 21] width 29 height 16
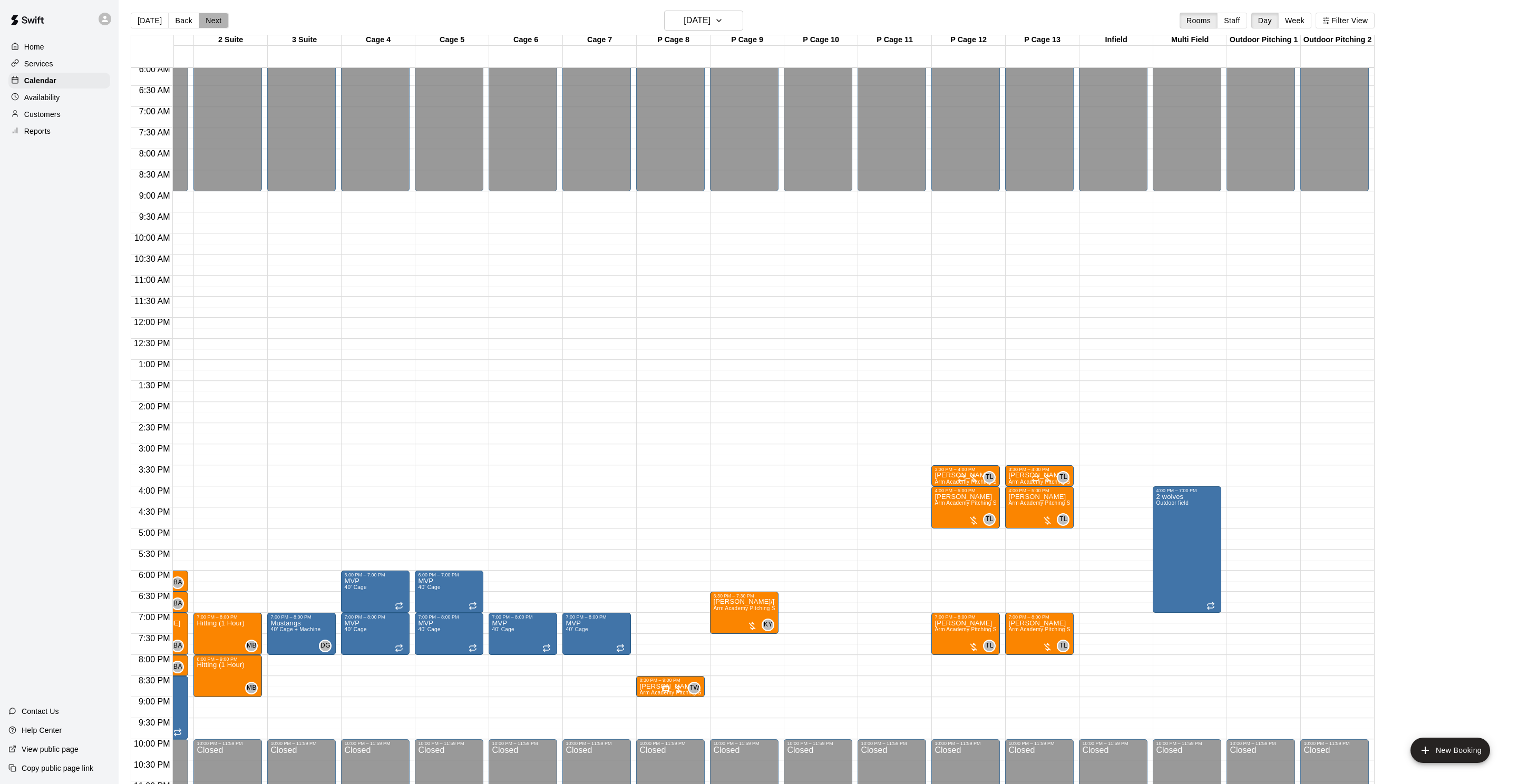
click at [217, 26] on button "Next" at bounding box center [213, 21] width 29 height 16
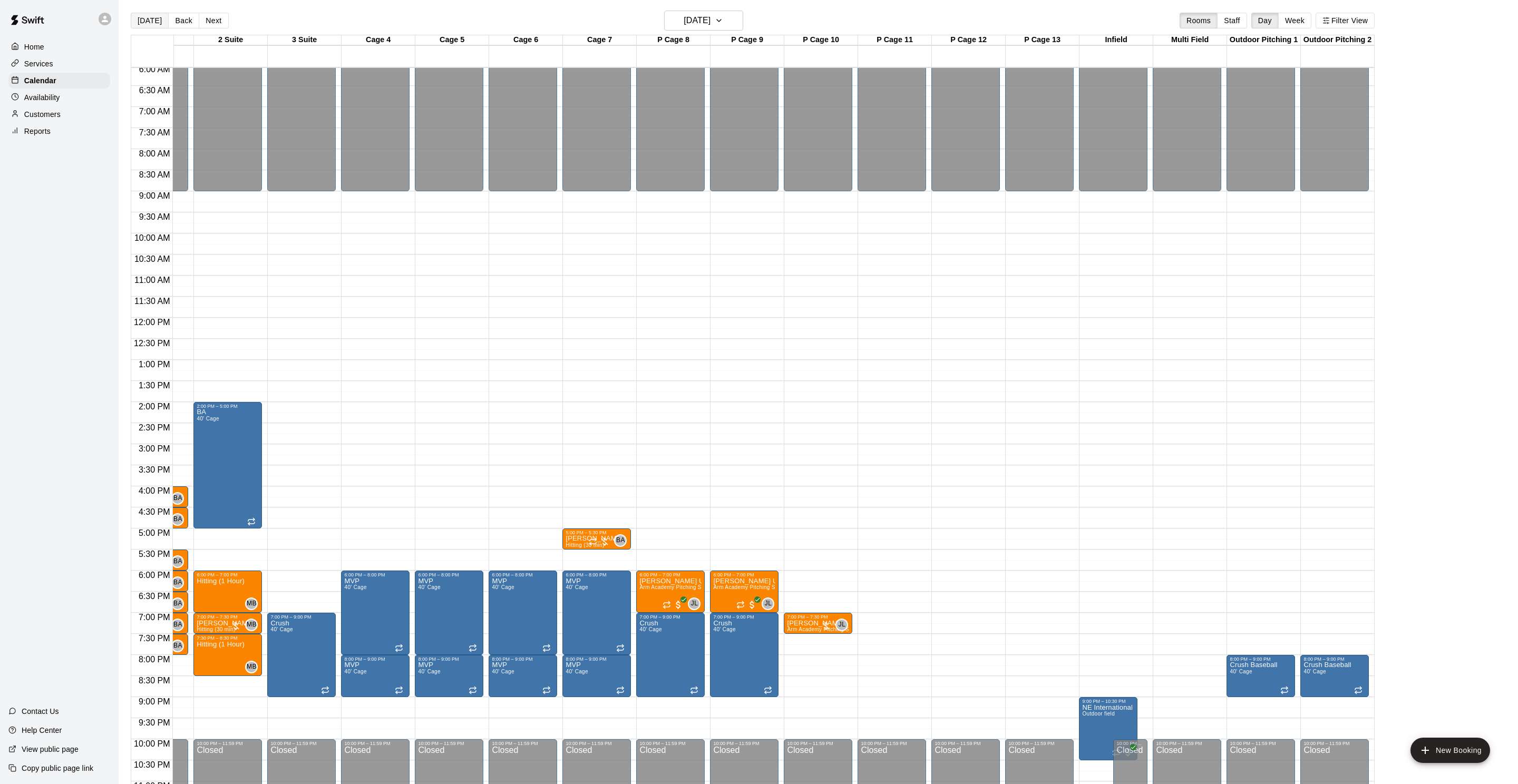
click at [148, 23] on button "[DATE]" at bounding box center [149, 21] width 38 height 16
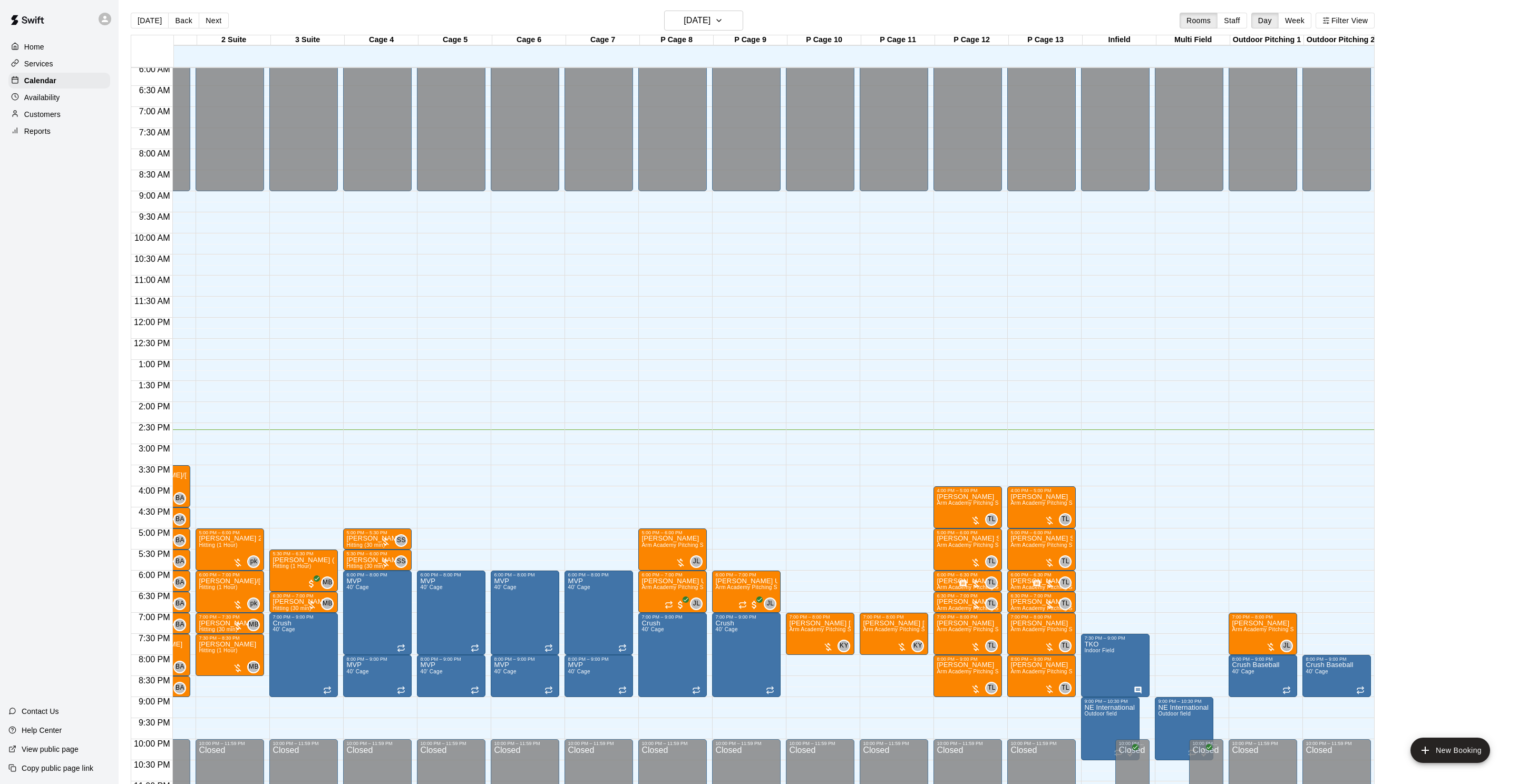
scroll to position [265, 51]
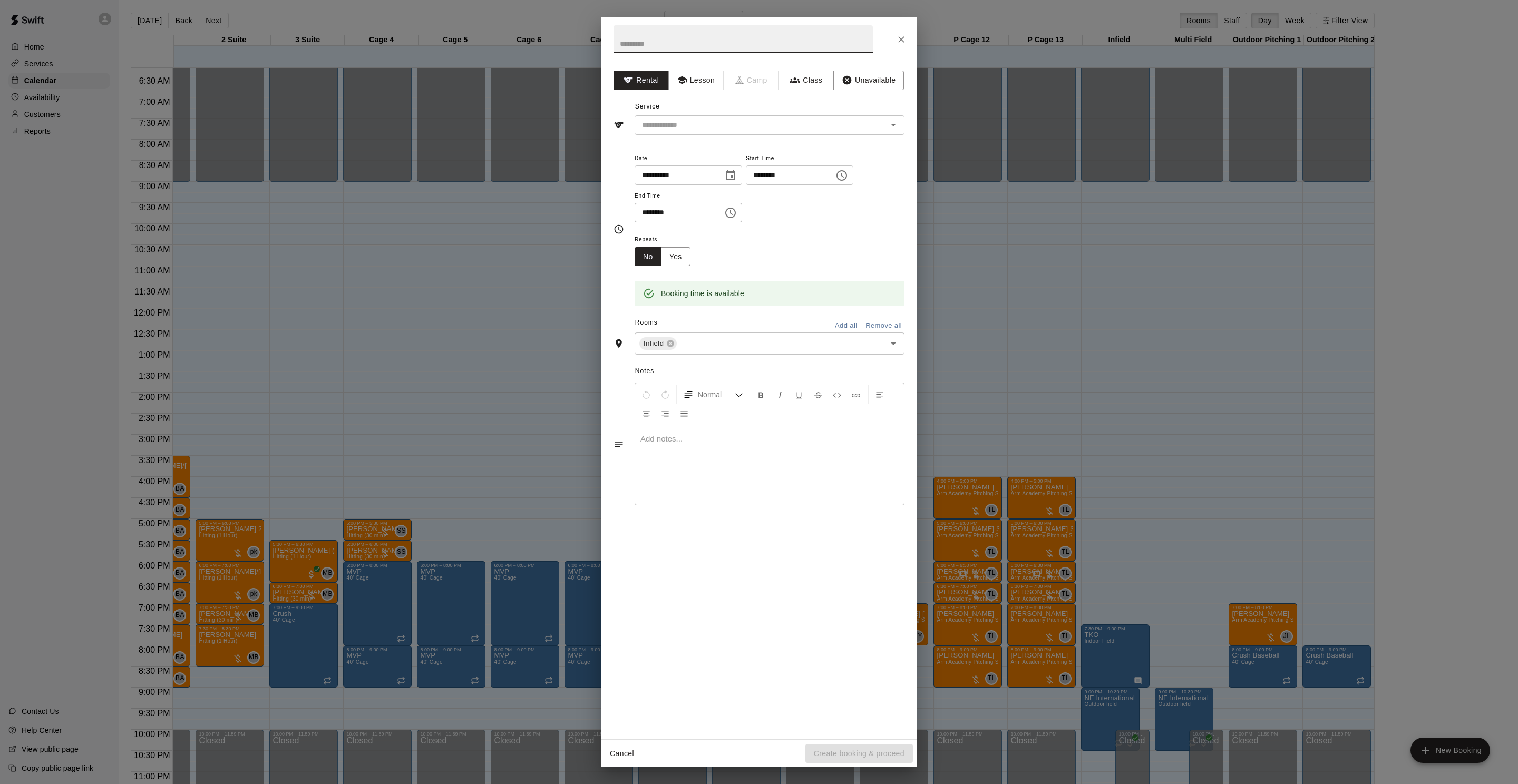
click at [889, 38] on div at bounding box center [758, 39] width 316 height 45
drag, startPoint x: 905, startPoint y: 38, endPoint x: 914, endPoint y: 37, distance: 9.1
click at [905, 38] on icon "Close" at bounding box center [901, 39] width 11 height 11
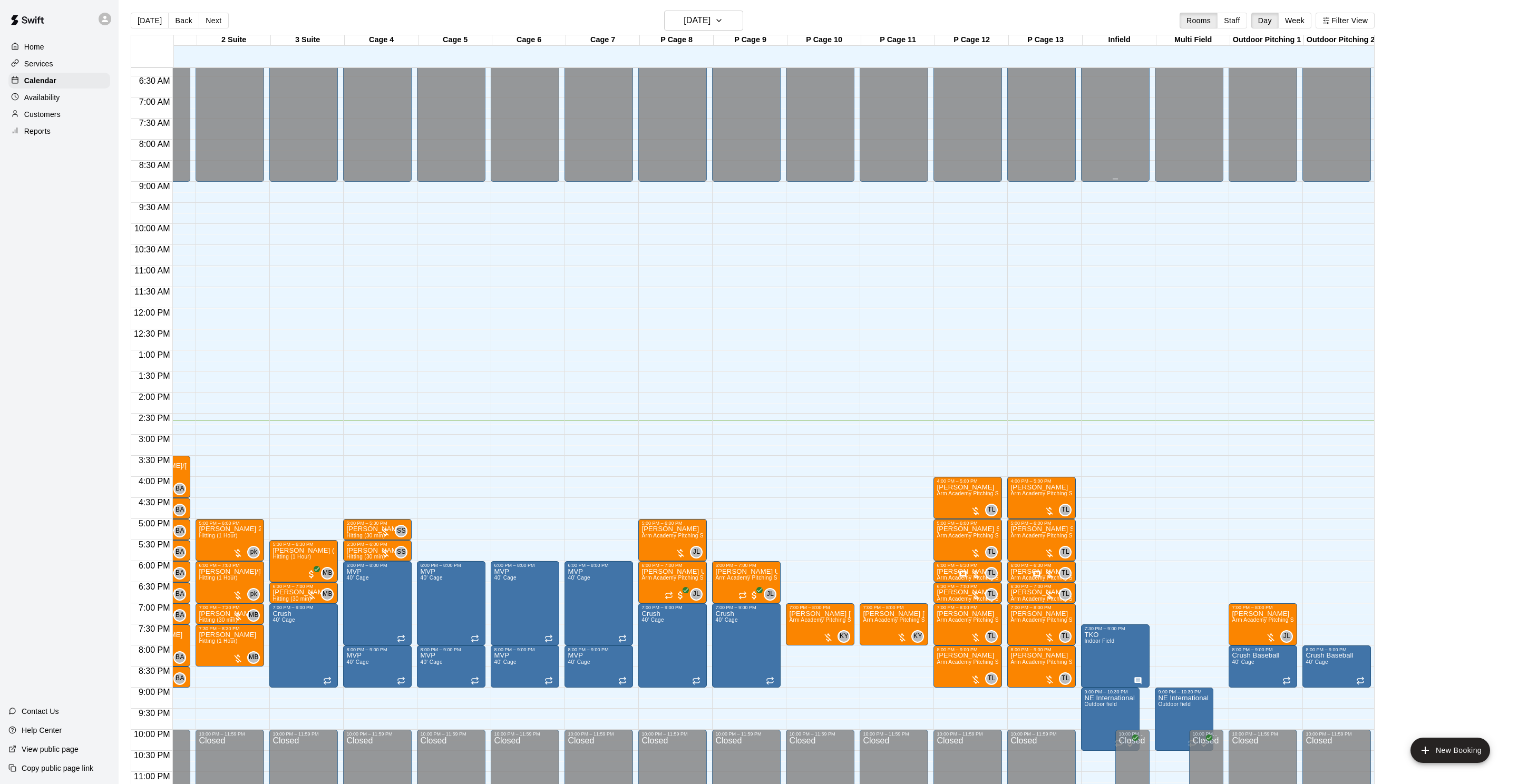
scroll to position [0, 54]
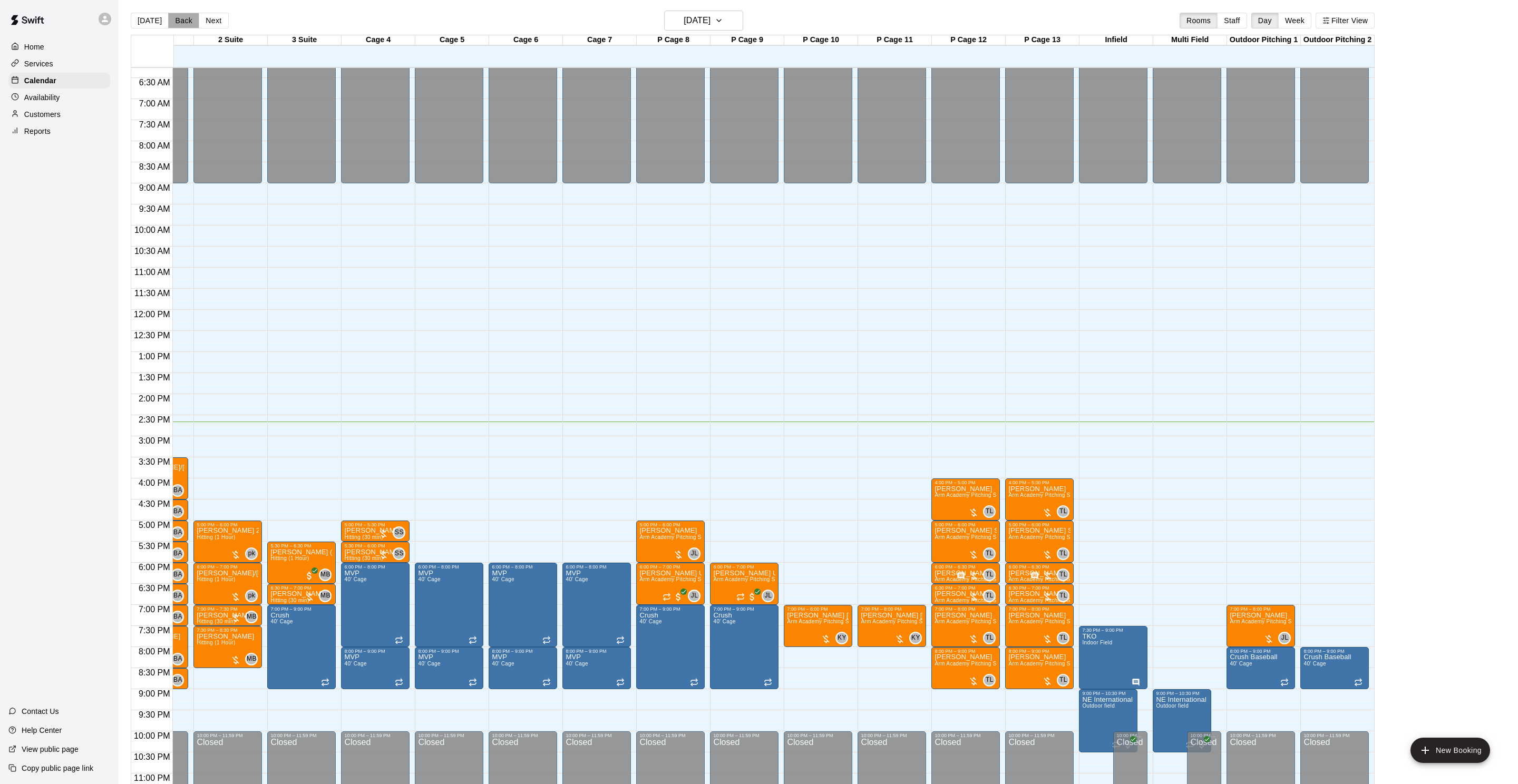
click at [175, 20] on button "Back" at bounding box center [184, 21] width 31 height 16
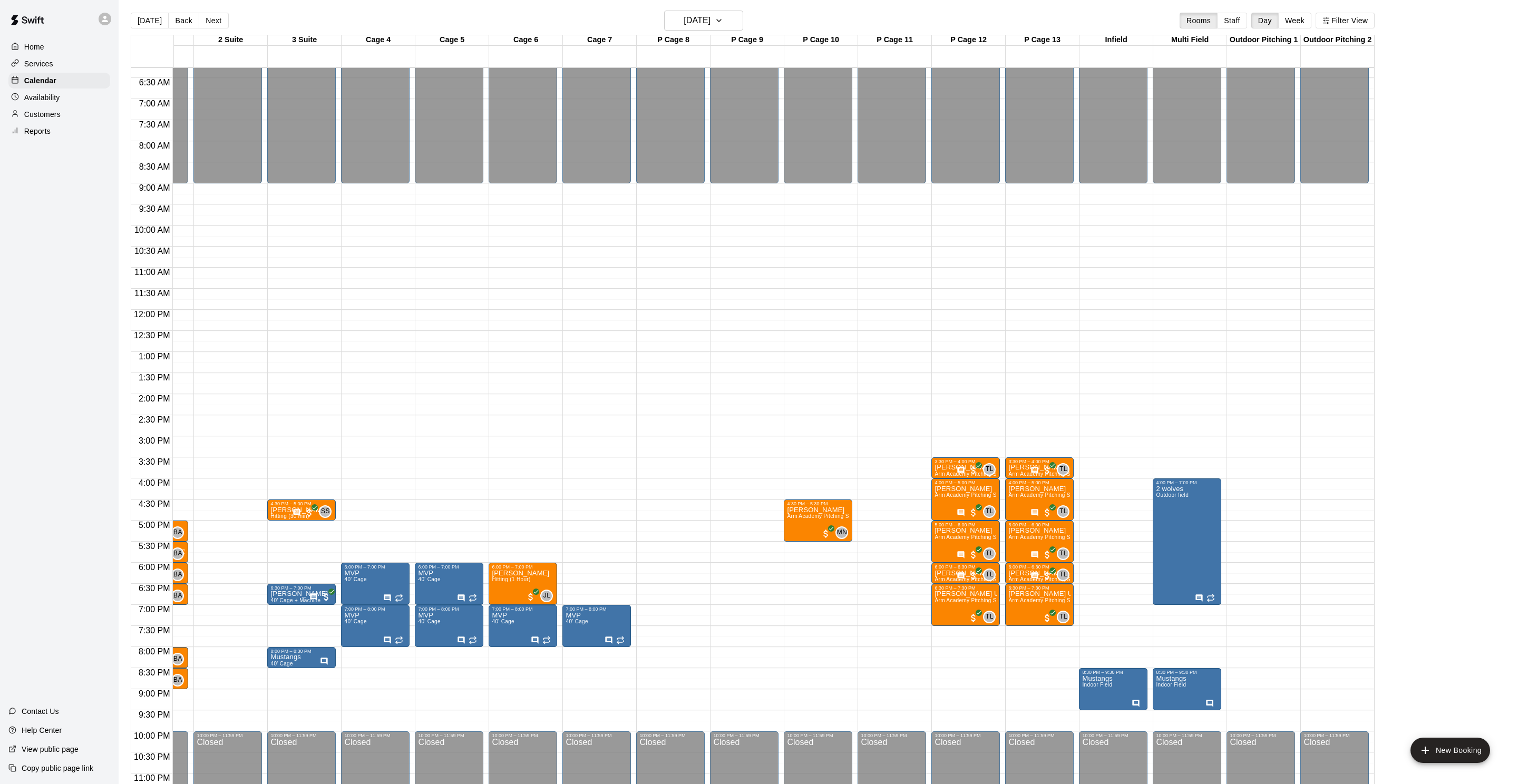
click at [185, 26] on button "Back" at bounding box center [184, 21] width 31 height 16
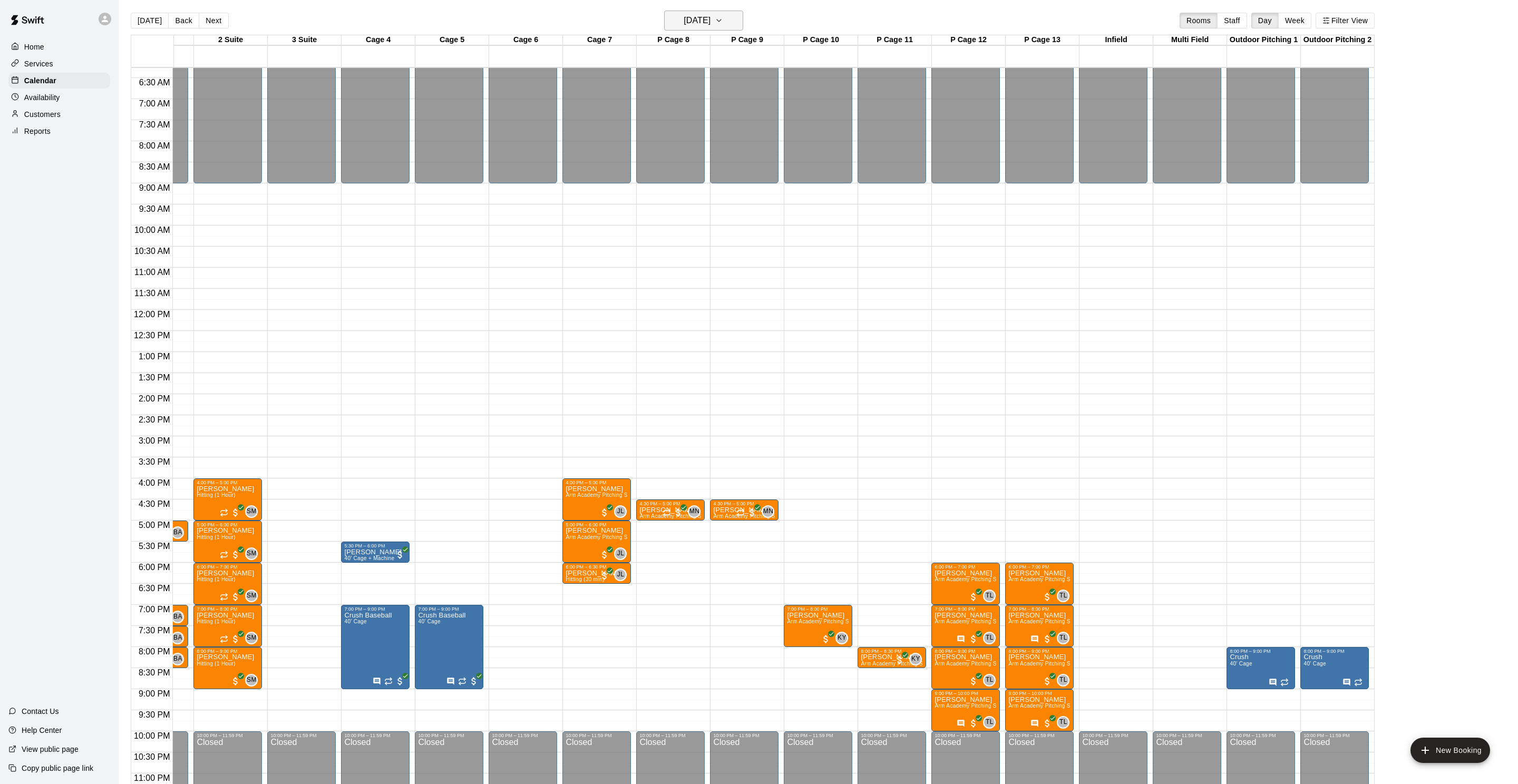
click at [710, 27] on h6 "Monday Sep 08" at bounding box center [696, 20] width 26 height 15
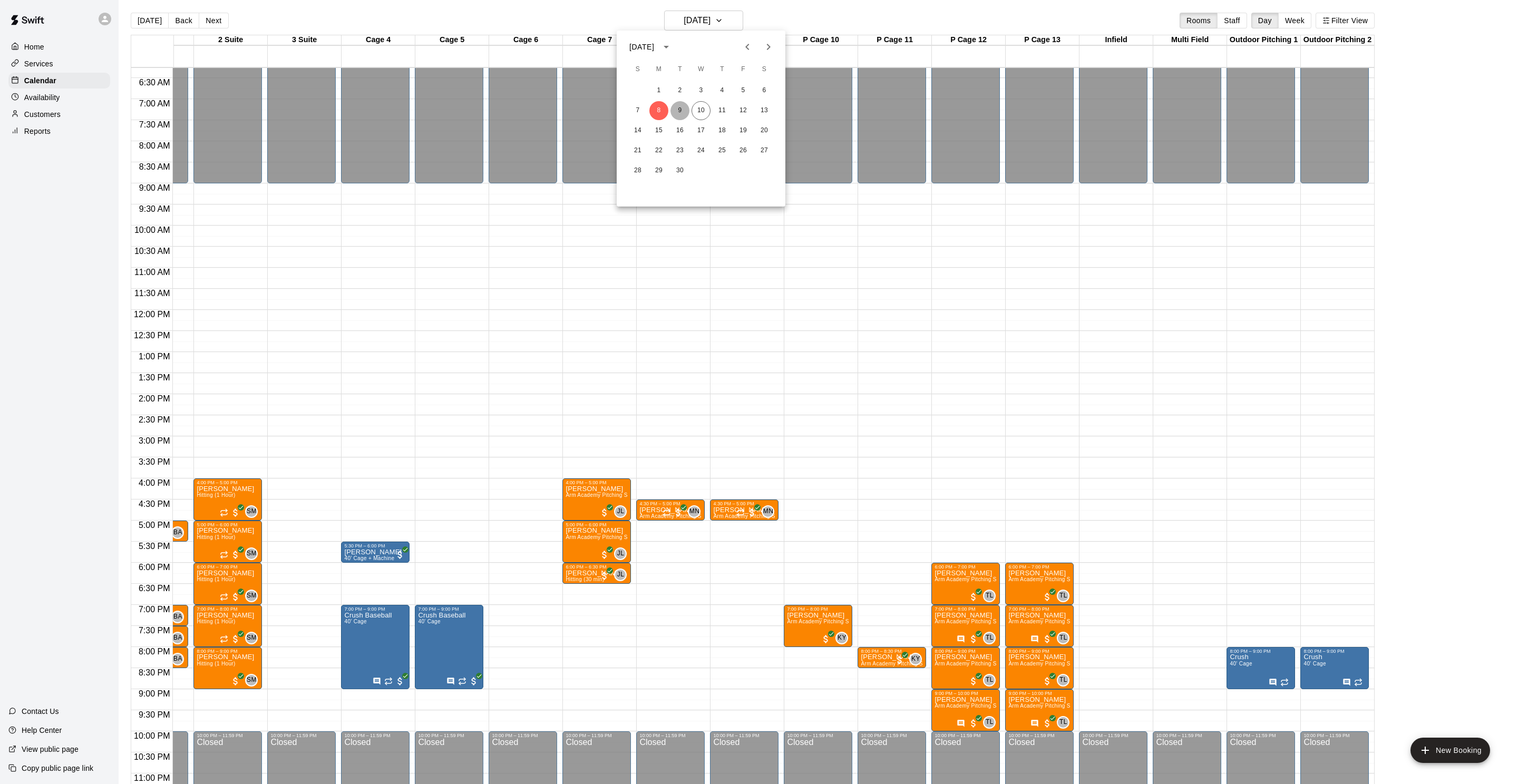
click at [680, 113] on button "9" at bounding box center [679, 110] width 19 height 19
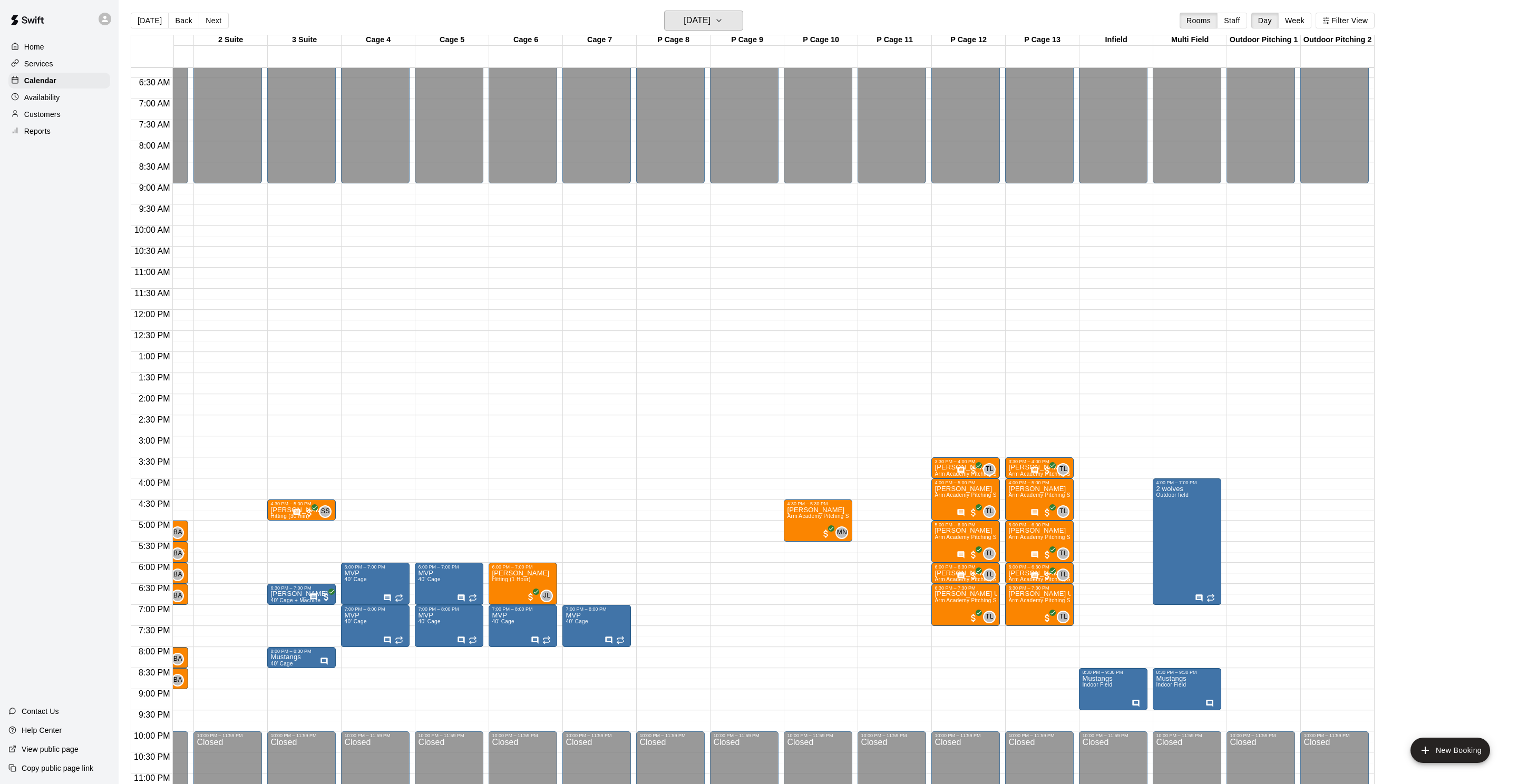
scroll to position [0, 38]
